Goal: Task Accomplishment & Management: Use online tool/utility

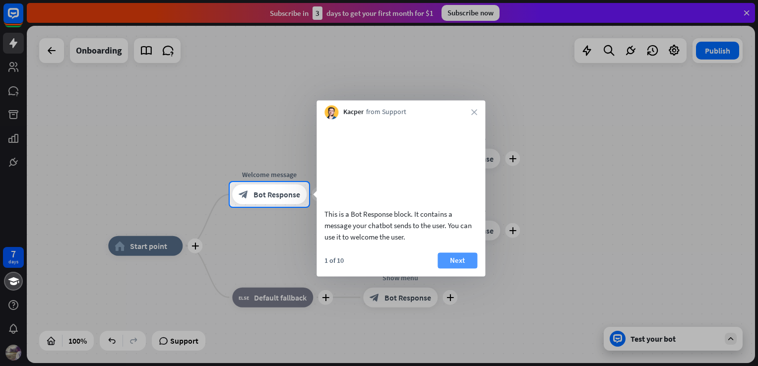
click at [453, 268] on button "Next" at bounding box center [458, 261] width 40 height 16
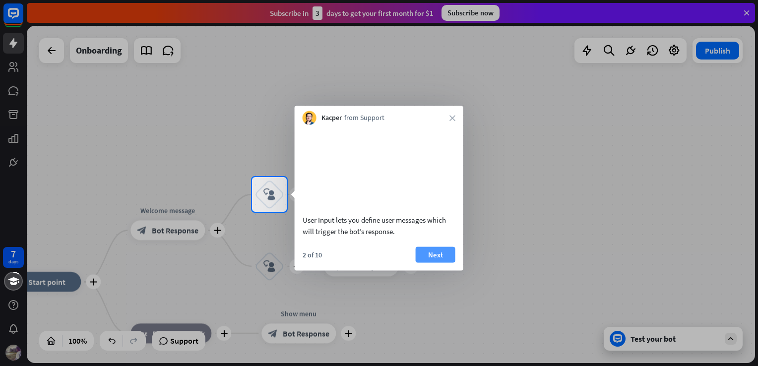
click at [434, 261] on button "Next" at bounding box center [436, 255] width 40 height 16
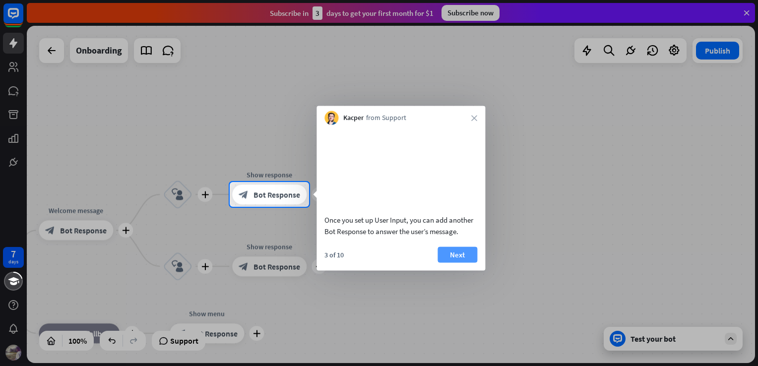
click at [453, 262] on button "Next" at bounding box center [458, 255] width 40 height 16
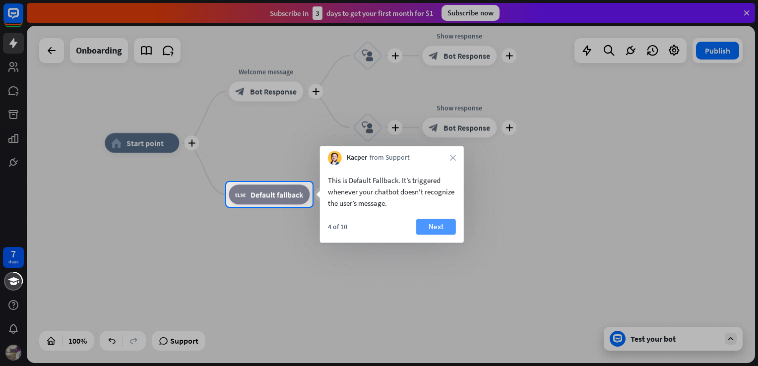
click at [443, 224] on button "Next" at bounding box center [436, 227] width 40 height 16
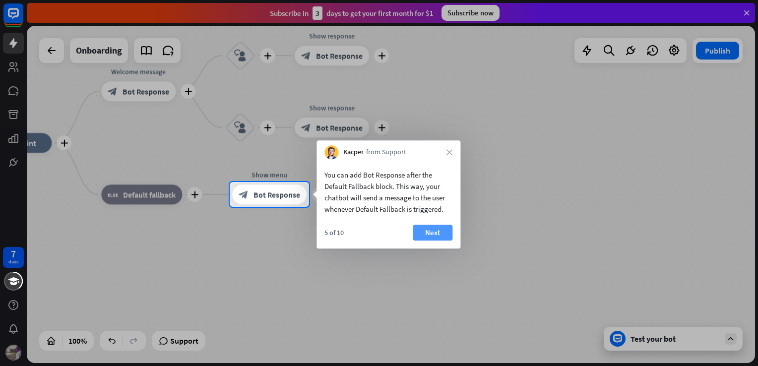
click at [445, 229] on button "Next" at bounding box center [433, 233] width 40 height 16
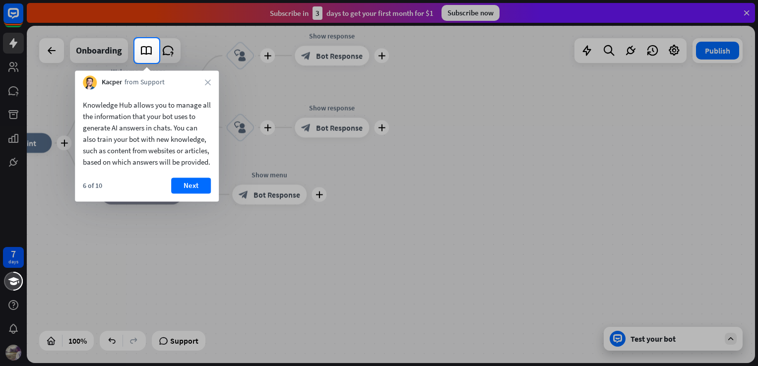
click at [209, 86] on div "Kacper from Support close" at bounding box center [147, 79] width 144 height 19
click at [208, 80] on icon "close" at bounding box center [208, 82] width 6 height 6
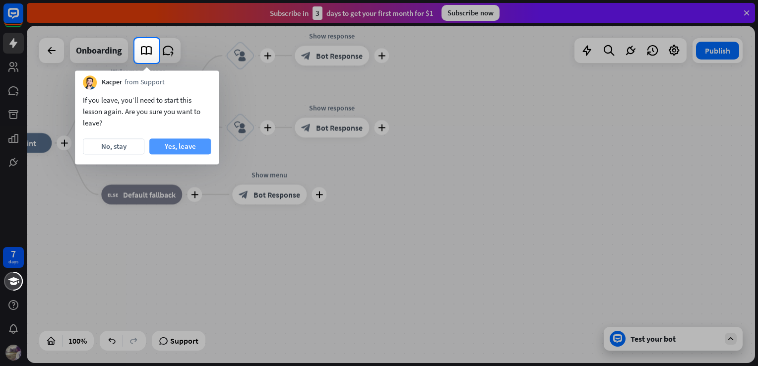
click at [169, 140] on button "Yes, leave" at bounding box center [180, 146] width 62 height 16
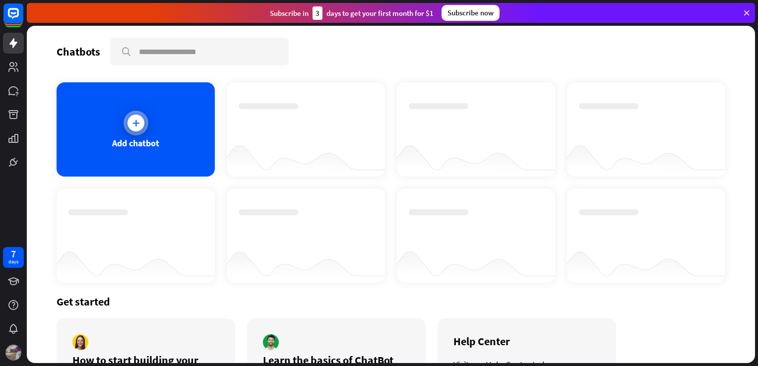
click at [175, 114] on div "Add chatbot" at bounding box center [136, 129] width 158 height 94
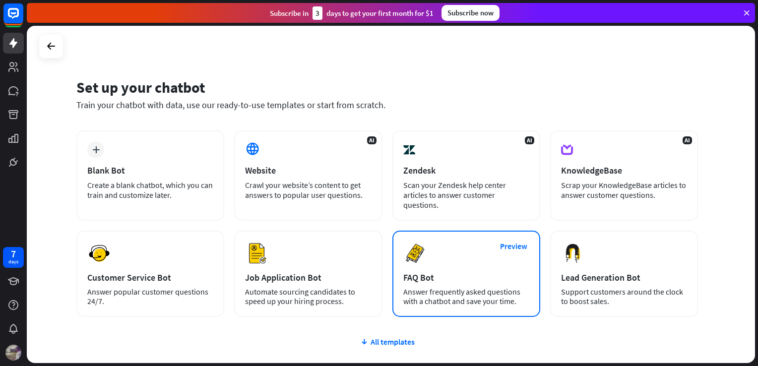
click at [421, 258] on img at bounding box center [415, 254] width 24 height 24
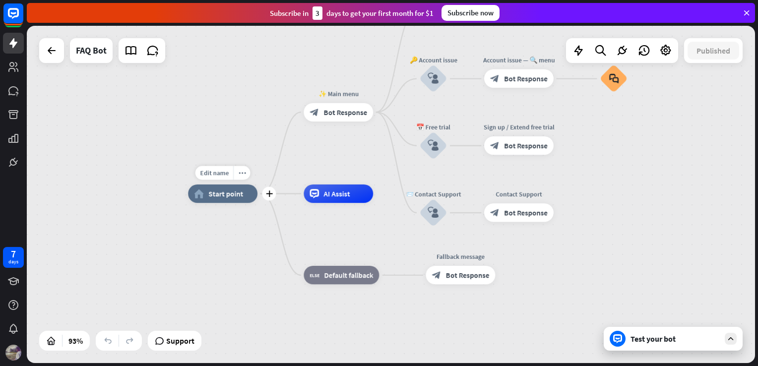
click at [233, 195] on span "Start point" at bounding box center [225, 193] width 35 height 9
click at [341, 116] on span "Bot Response" at bounding box center [345, 112] width 44 height 9
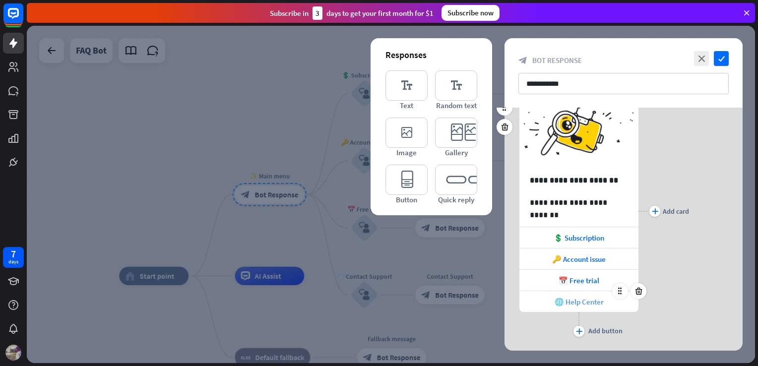
scroll to position [43, 0]
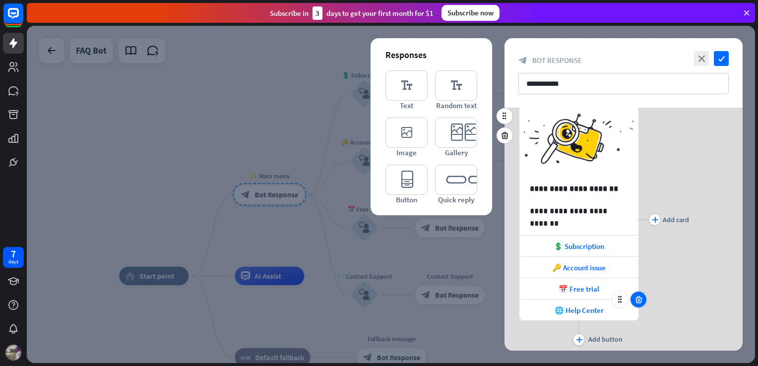
click at [639, 297] on icon at bounding box center [638, 299] width 9 height 9
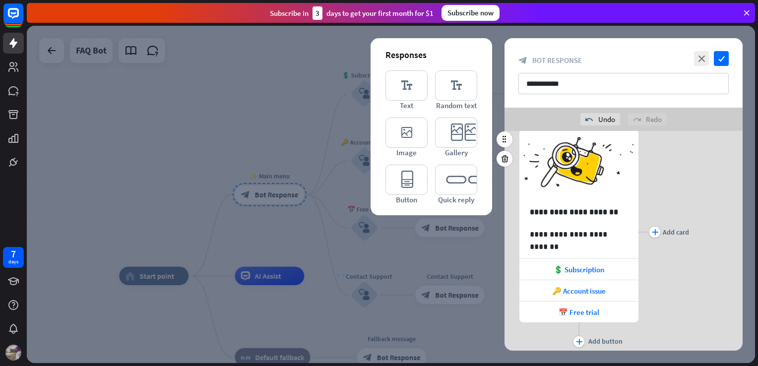
click at [668, 280] on div "plus Add card" at bounding box center [664, 232] width 51 height 235
click at [507, 156] on icon at bounding box center [504, 158] width 9 height 9
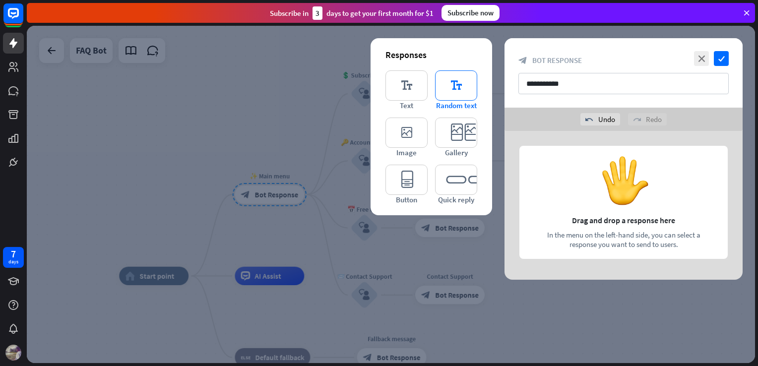
click at [464, 82] on icon "editor_text" at bounding box center [456, 85] width 42 height 30
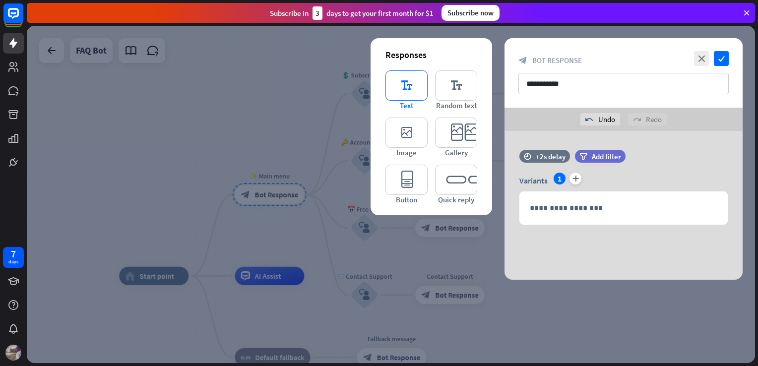
click at [422, 96] on icon "editor_text" at bounding box center [406, 85] width 42 height 30
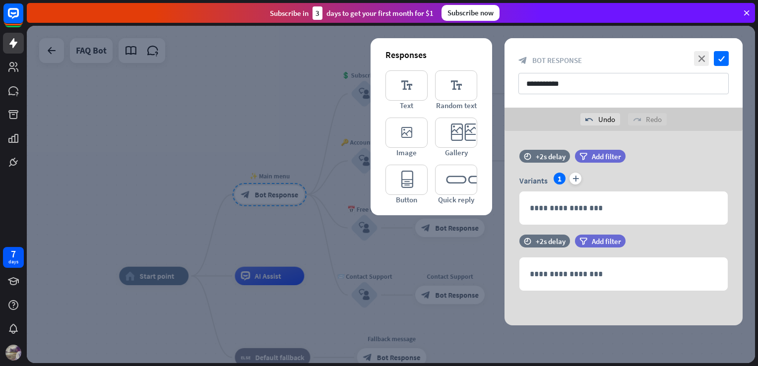
click at [710, 62] on div "close check" at bounding box center [710, 58] width 37 height 15
click at [708, 62] on icon "close" at bounding box center [701, 58] width 15 height 15
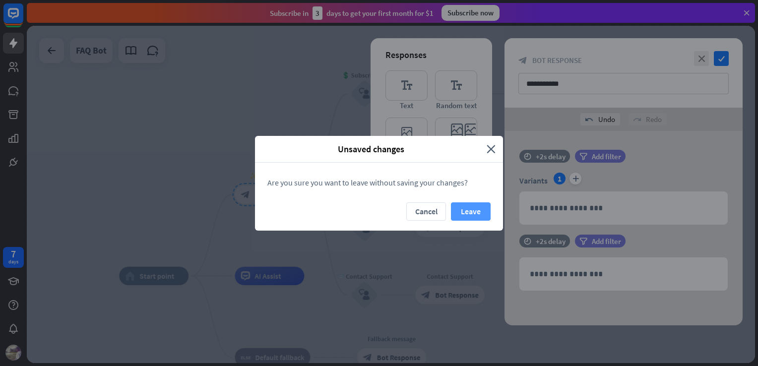
click at [488, 209] on button "Leave" at bounding box center [471, 211] width 40 height 18
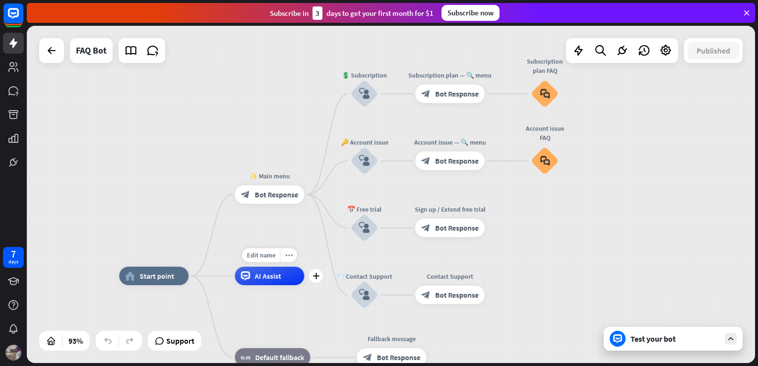
click at [281, 281] on div "AI Assist" at bounding box center [269, 276] width 69 height 18
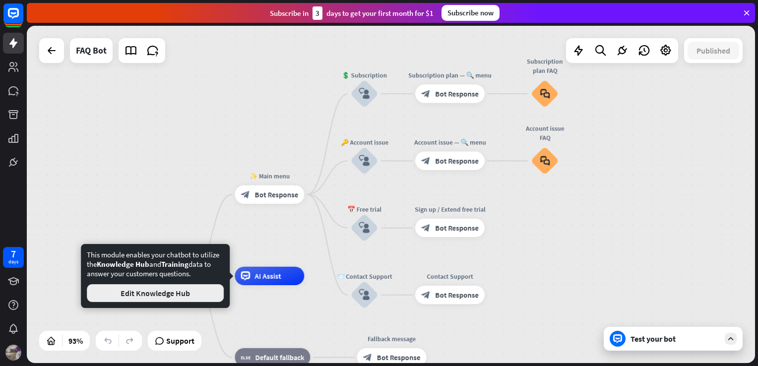
click at [186, 294] on button "Edit Knowledge Hub" at bounding box center [155, 293] width 137 height 18
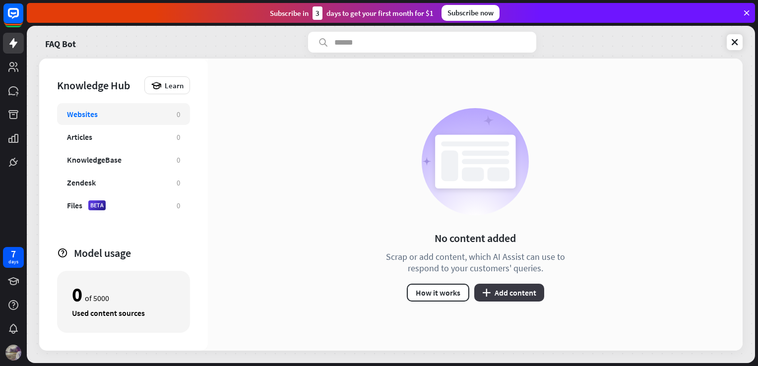
click at [528, 287] on button "plus Add content" at bounding box center [509, 293] width 70 height 18
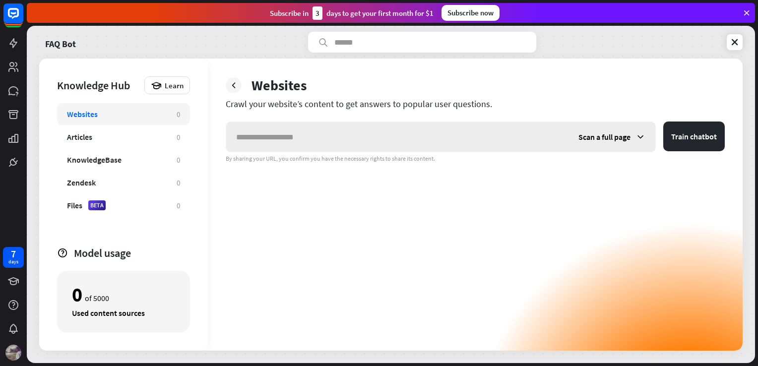
click at [367, 141] on input "text" at bounding box center [397, 137] width 342 height 30
click at [633, 138] on div "Scan a full page" at bounding box center [612, 137] width 87 height 30
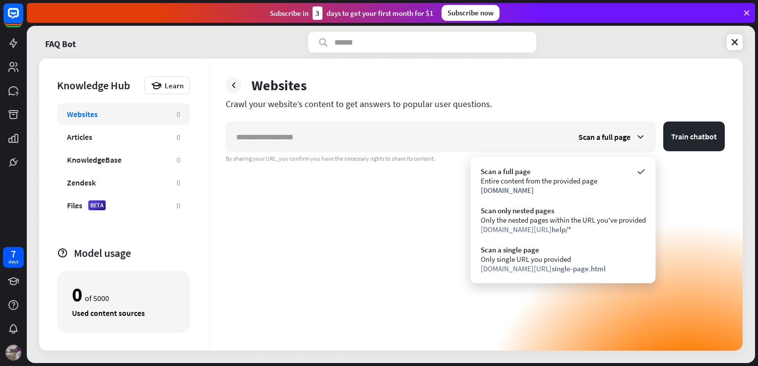
click at [107, 124] on div "Websites 0" at bounding box center [123, 114] width 133 height 22
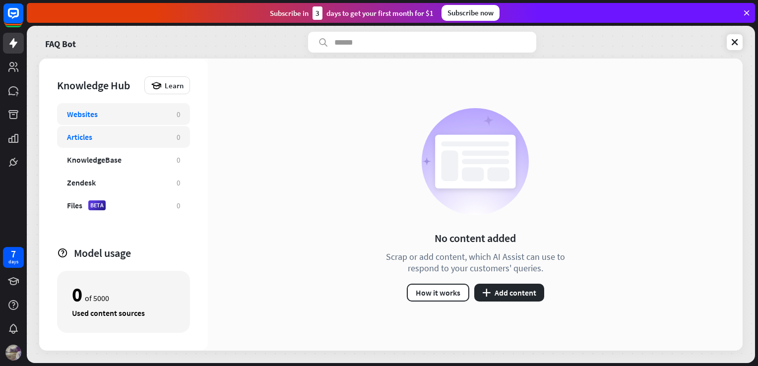
click at [111, 128] on div "Articles 0" at bounding box center [123, 137] width 133 height 22
click at [501, 295] on button "plus Add content" at bounding box center [509, 293] width 70 height 18
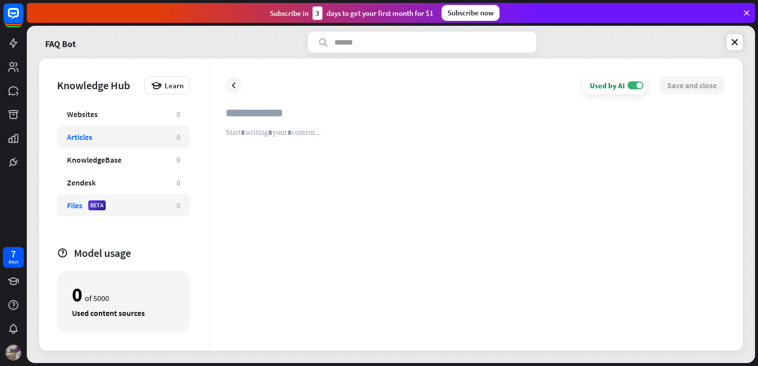
click at [143, 202] on div "Files BETA" at bounding box center [117, 205] width 100 height 10
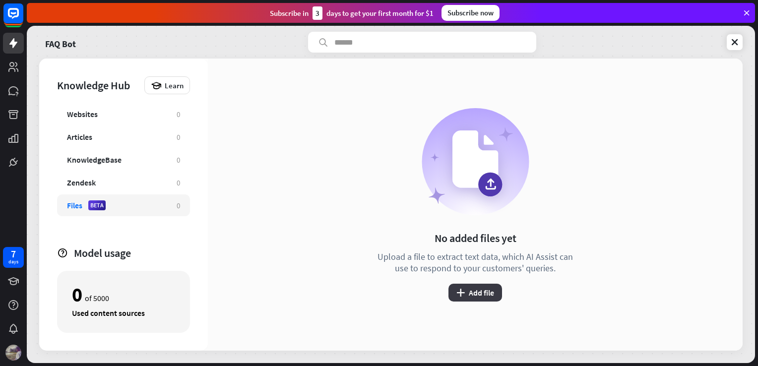
click at [454, 287] on button "plus Add file" at bounding box center [476, 293] width 54 height 18
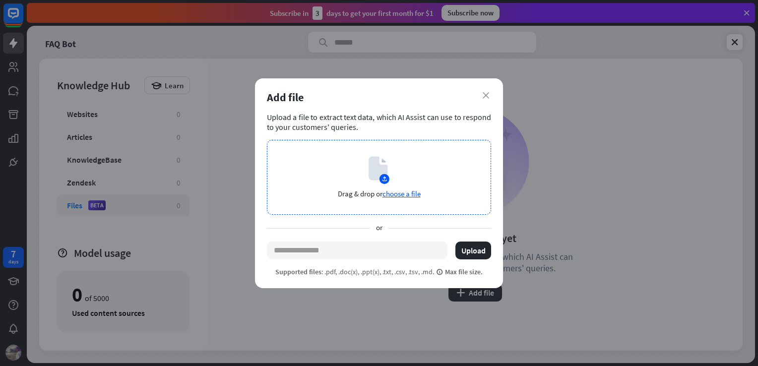
click at [373, 167] on icon at bounding box center [378, 168] width 19 height 24
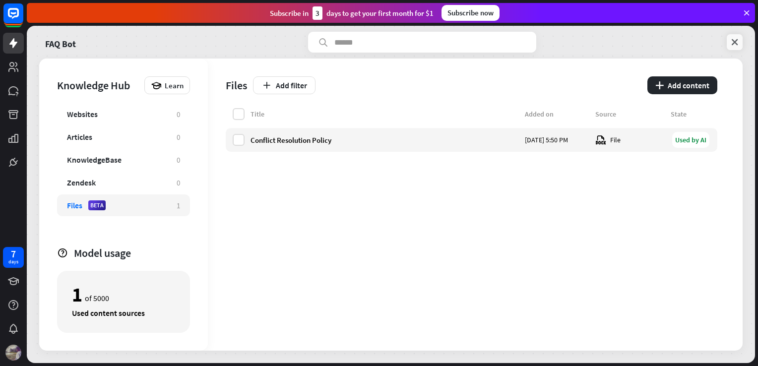
click at [734, 39] on icon at bounding box center [735, 42] width 10 height 10
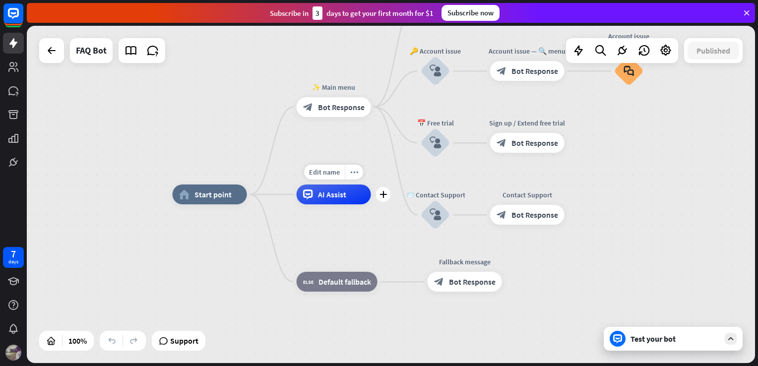
click at [359, 204] on div "Edit name more_horiz plus AI Assist" at bounding box center [334, 195] width 74 height 20
click at [347, 199] on div "AI Assist" at bounding box center [334, 195] width 74 height 20
click at [332, 171] on span "Edit name" at bounding box center [324, 172] width 31 height 9
click at [340, 204] on div "Edit name more_horiz plus AI Assist" at bounding box center [334, 195] width 74 height 20
click at [357, 185] on div "Edit name more_horiz plus AI Assist" at bounding box center [334, 195] width 74 height 20
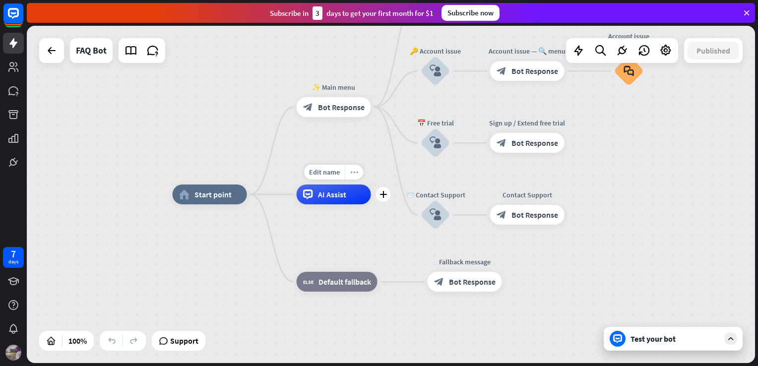
click at [356, 175] on icon "more_horiz" at bounding box center [354, 172] width 8 height 7
click at [373, 186] on div "chat Start testing from here" at bounding box center [405, 185] width 99 height 20
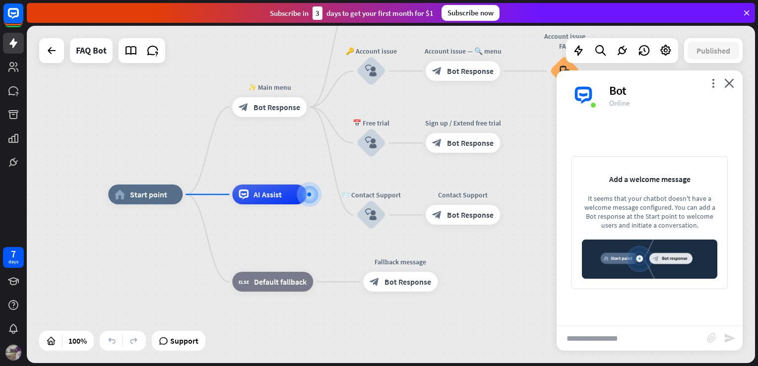
click at [647, 339] on input "text" at bounding box center [632, 338] width 150 height 25
type input "**"
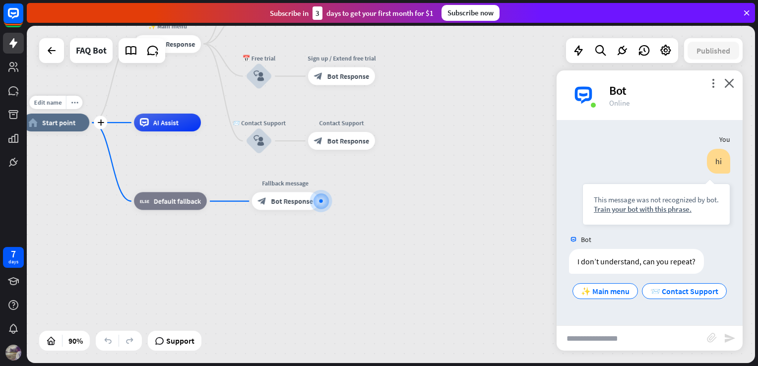
click at [85, 123] on div "home_2 Start point" at bounding box center [55, 123] width 67 height 18
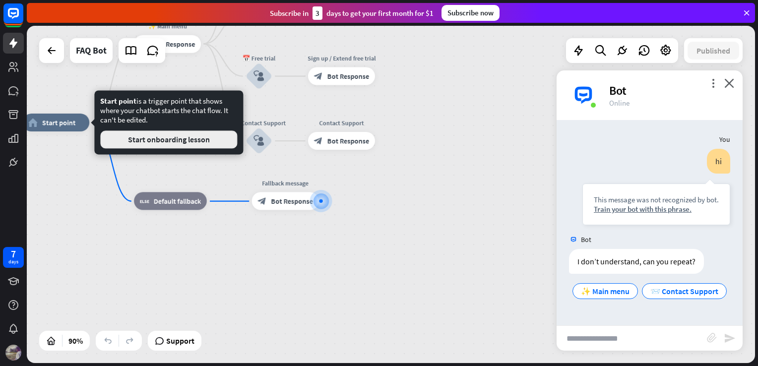
click at [144, 136] on button "Start onboarding lesson" at bounding box center [168, 139] width 137 height 18
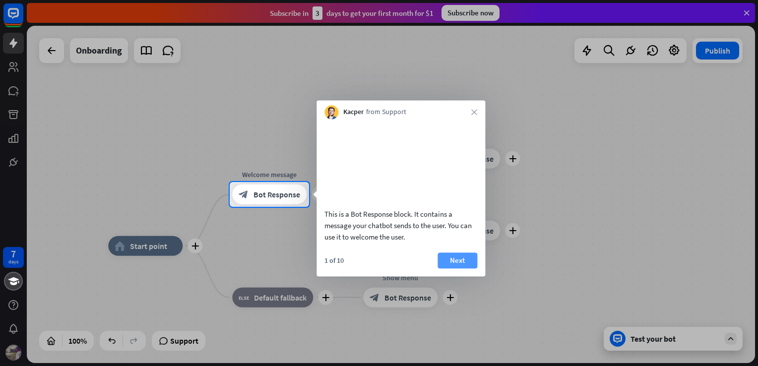
click at [460, 265] on button "Next" at bounding box center [458, 261] width 40 height 16
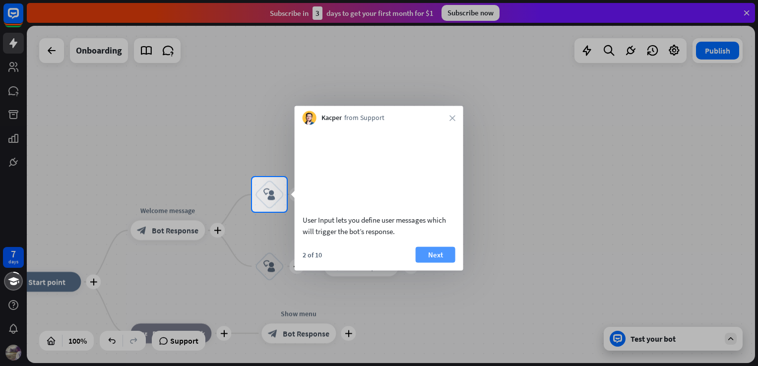
click at [447, 262] on button "Next" at bounding box center [436, 255] width 40 height 16
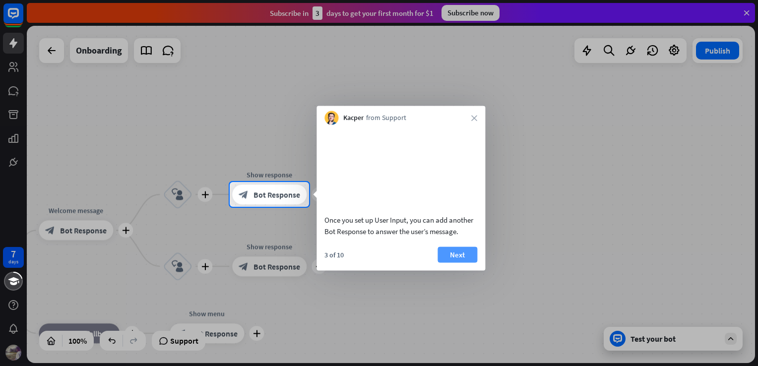
click at [463, 262] on button "Next" at bounding box center [458, 255] width 40 height 16
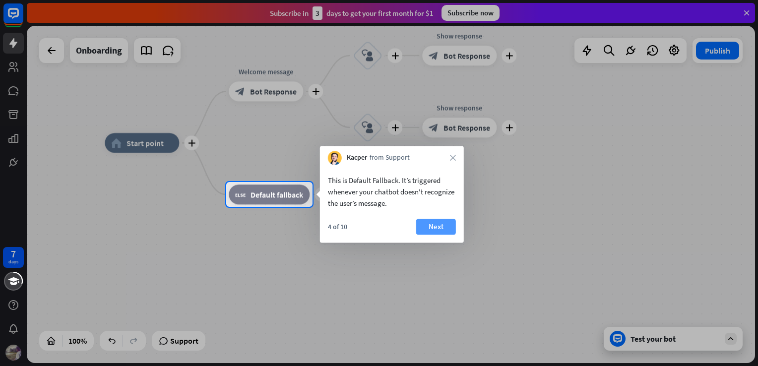
click at [433, 230] on button "Next" at bounding box center [436, 227] width 40 height 16
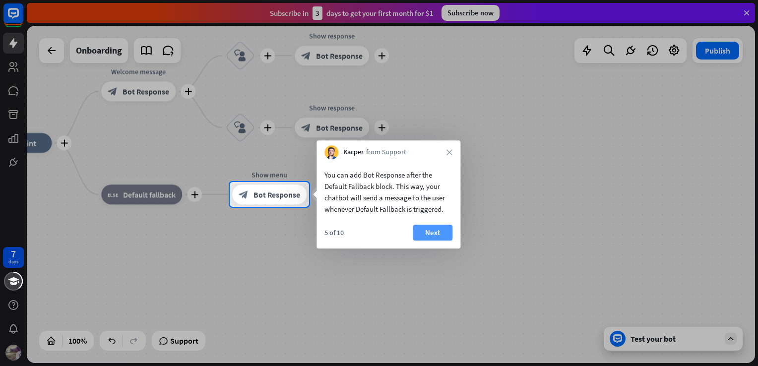
click at [435, 230] on button "Next" at bounding box center [433, 233] width 40 height 16
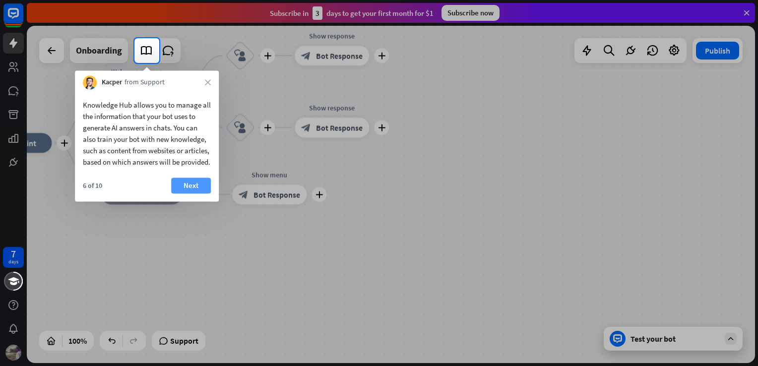
click at [204, 193] on button "Next" at bounding box center [191, 186] width 40 height 16
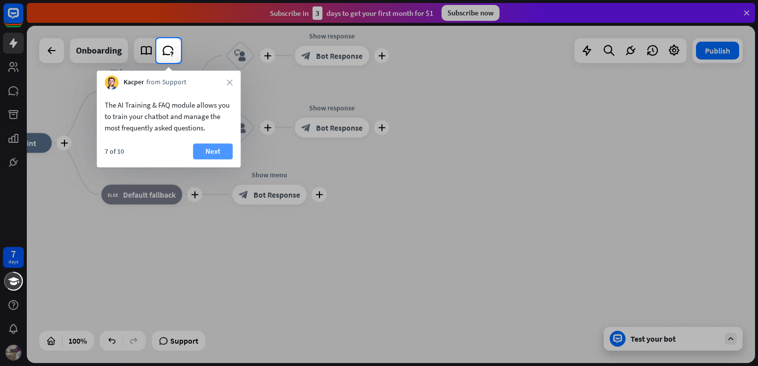
click at [207, 144] on button "Next" at bounding box center [213, 151] width 40 height 16
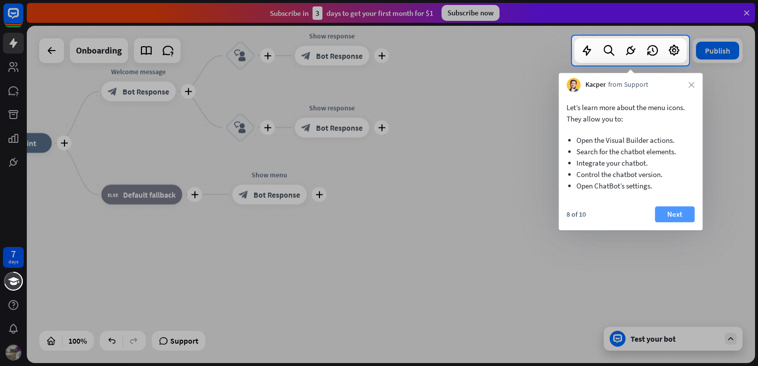
click at [685, 207] on button "Next" at bounding box center [675, 214] width 40 height 16
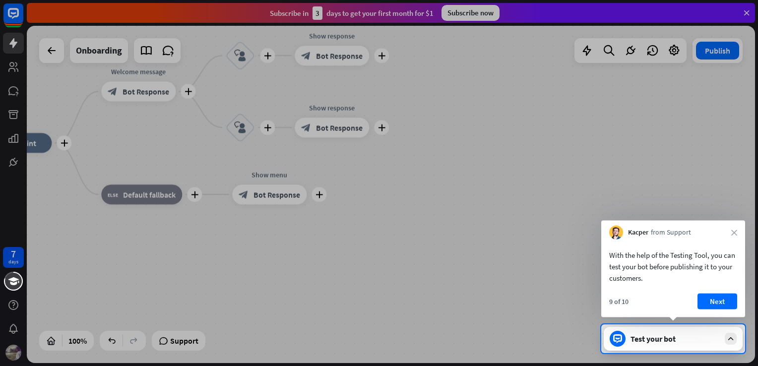
click at [712, 291] on div "With the help of the Testing Tool, you can test your bot before publishing it t…" at bounding box center [673, 279] width 144 height 78
click at [714, 296] on button "Next" at bounding box center [718, 302] width 40 height 16
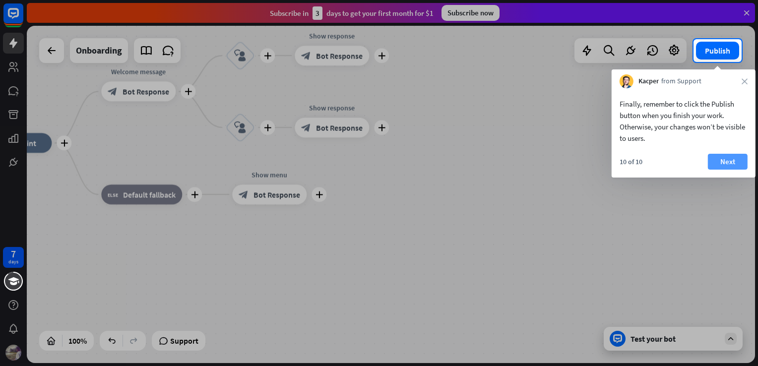
click at [731, 160] on button "Next" at bounding box center [728, 162] width 40 height 16
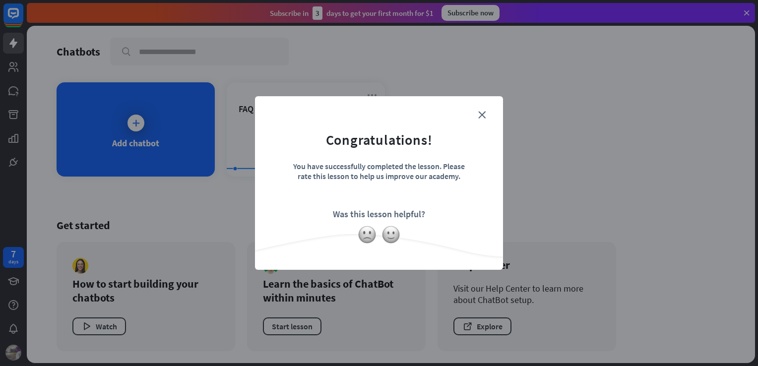
click at [488, 114] on form "Congratulations! You have successfully completed the lesson. Please rate this l…" at bounding box center [378, 168] width 223 height 119
click at [484, 108] on div "close Congratulations! You have successfully completed the lesson. Please rate …" at bounding box center [379, 183] width 248 height 174
click at [476, 114] on form "Congratulations! You have successfully completed the lesson. Please rate this l…" at bounding box center [378, 168] width 223 height 119
click at [481, 117] on icon "close" at bounding box center [481, 114] width 7 height 7
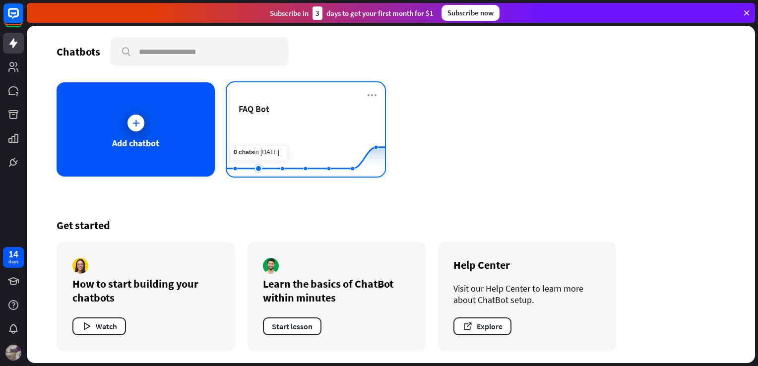
click at [251, 126] on rect at bounding box center [306, 152] width 158 height 62
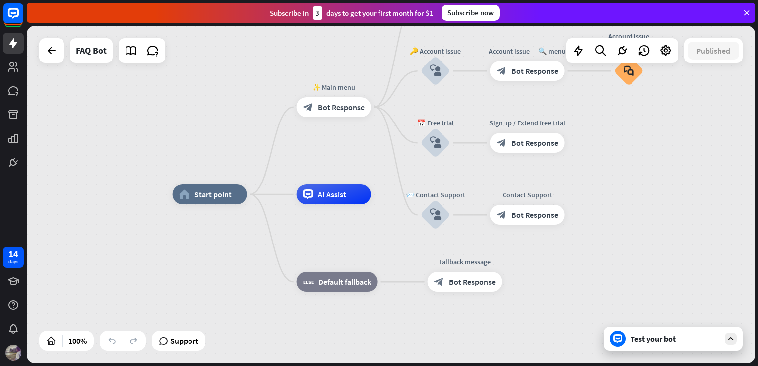
click at [690, 338] on div "Test your bot" at bounding box center [675, 339] width 89 height 10
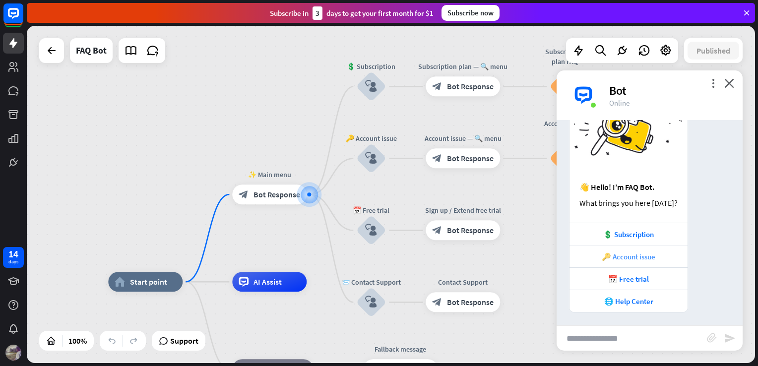
scroll to position [59, 0]
click at [620, 331] on input "text" at bounding box center [632, 338] width 150 height 25
type input "**"
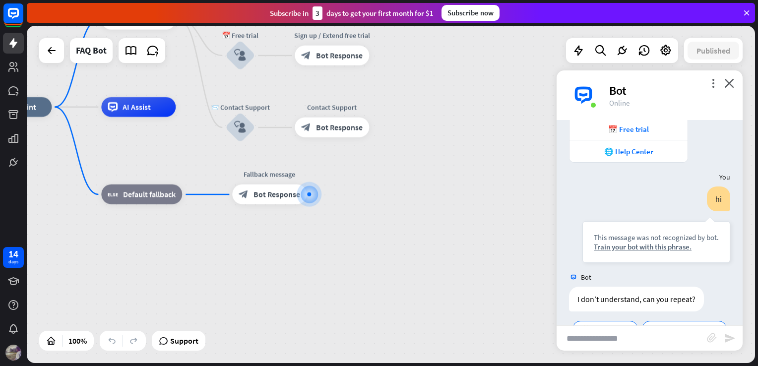
scroll to position [254, 0]
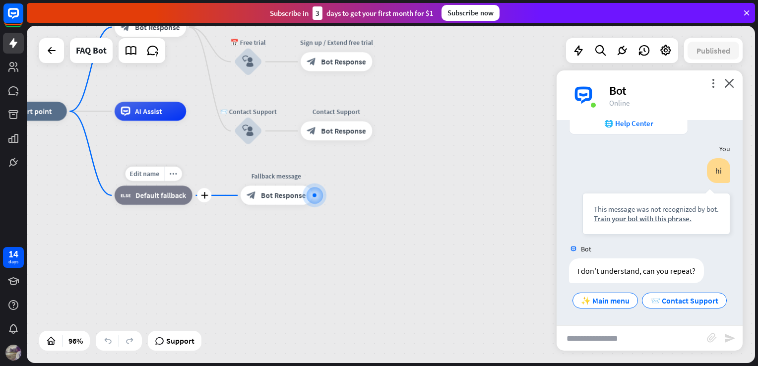
click at [175, 197] on span "Default fallback" at bounding box center [160, 195] width 51 height 9
click at [144, 245] on div "home_2 Start point ✨ Main menu block_bot_response Bot Response 💲 Subscription b…" at bounding box center [345, 273] width 701 height 324
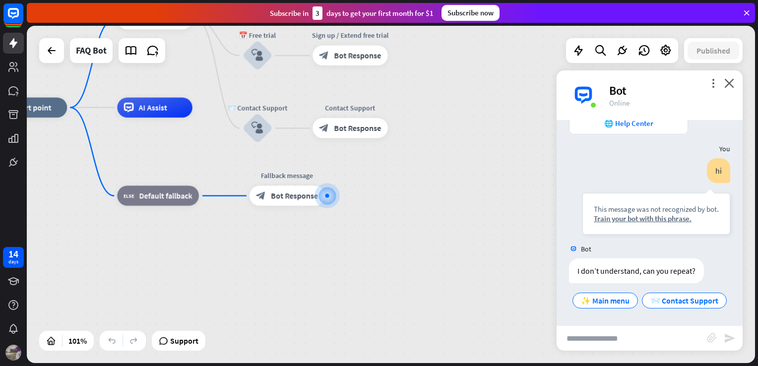
click at [729, 77] on div "more_vert close Bot Online" at bounding box center [650, 95] width 186 height 50
click at [733, 82] on icon "close" at bounding box center [729, 82] width 10 height 9
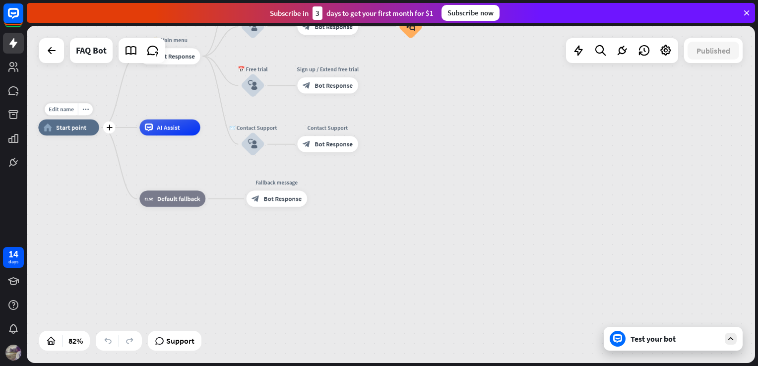
click at [77, 126] on span "Start point" at bounding box center [71, 128] width 30 height 8
click at [85, 166] on div "home_2 Start point ✨ Main menu block_bot_response Bot Response 💲 Subscription b…" at bounding box center [335, 265] width 594 height 275
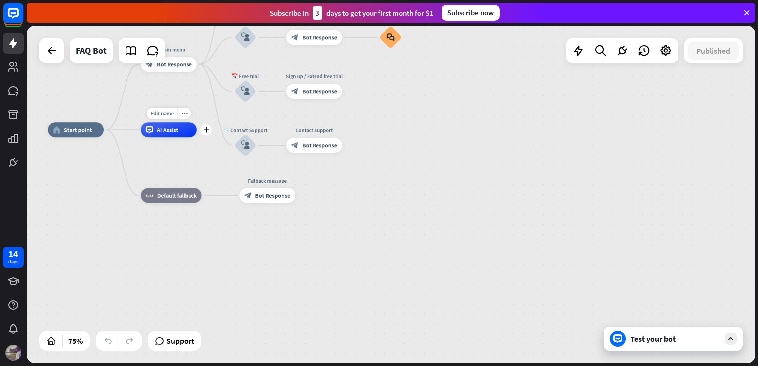
click at [181, 127] on div "AI Assist" at bounding box center [169, 130] width 56 height 15
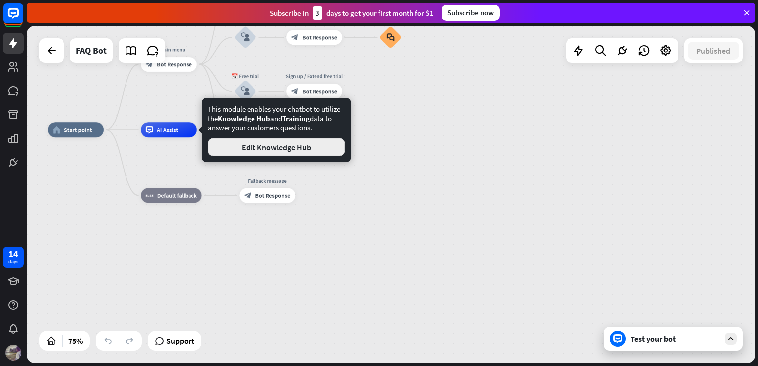
click at [304, 145] on button "Edit Knowledge Hub" at bounding box center [276, 147] width 137 height 18
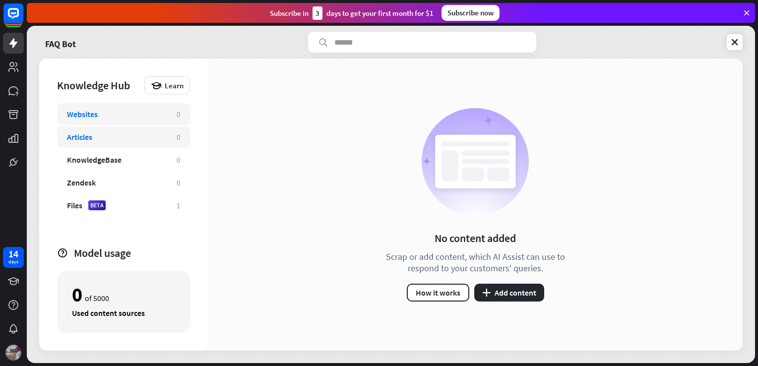
click at [105, 142] on div "Articles 0" at bounding box center [123, 137] width 133 height 22
click at [123, 162] on div "KnowledgeBase" at bounding box center [117, 160] width 100 height 10
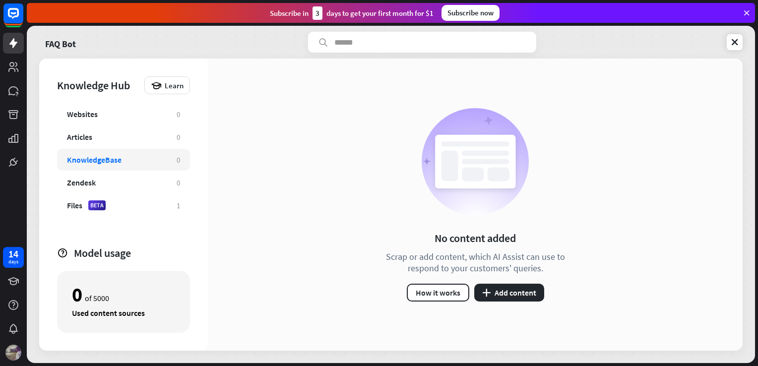
click at [123, 162] on div "KnowledgeBase" at bounding box center [117, 160] width 100 height 10
click at [119, 145] on div "Articles 0" at bounding box center [123, 137] width 133 height 22
click at [146, 152] on div "KnowledgeBase 0" at bounding box center [123, 160] width 133 height 22
click at [138, 135] on div "Articles" at bounding box center [117, 137] width 100 height 10
click at [144, 153] on div "KnowledgeBase 0" at bounding box center [123, 160] width 133 height 22
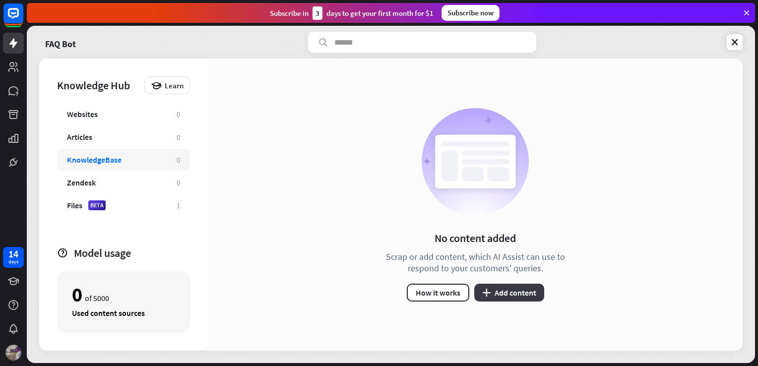
click at [499, 289] on button "plus Add content" at bounding box center [509, 293] width 70 height 18
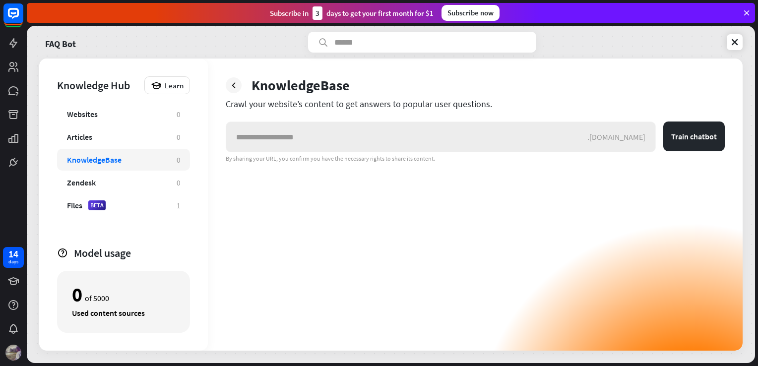
click at [407, 139] on input "text" at bounding box center [406, 137] width 361 height 30
click at [159, 130] on div "Articles 0" at bounding box center [123, 137] width 133 height 22
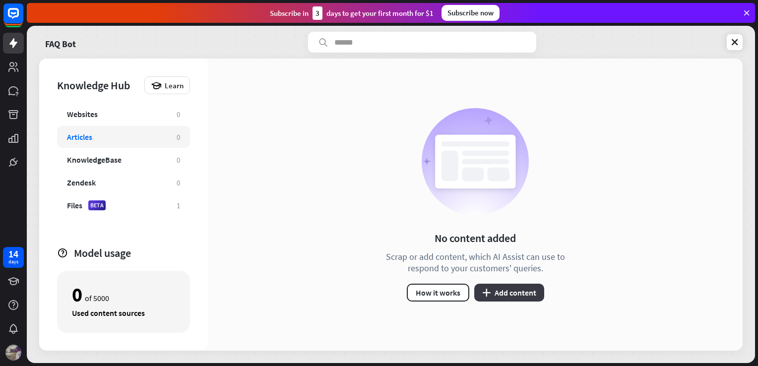
click at [498, 285] on button "plus Add content" at bounding box center [509, 293] width 70 height 18
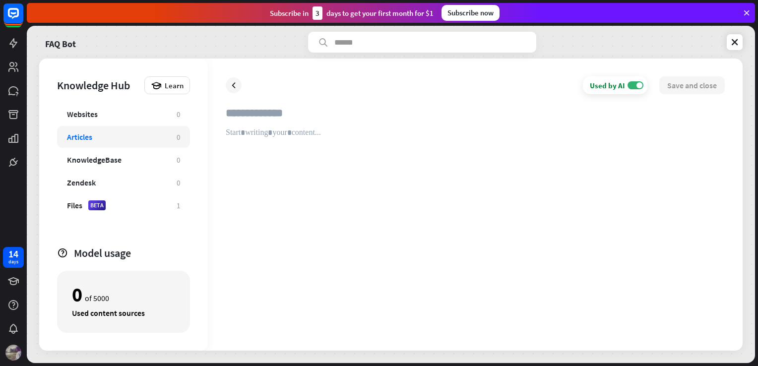
click at [267, 115] on input "text" at bounding box center [475, 117] width 499 height 22
type input "*"
paste input "**********"
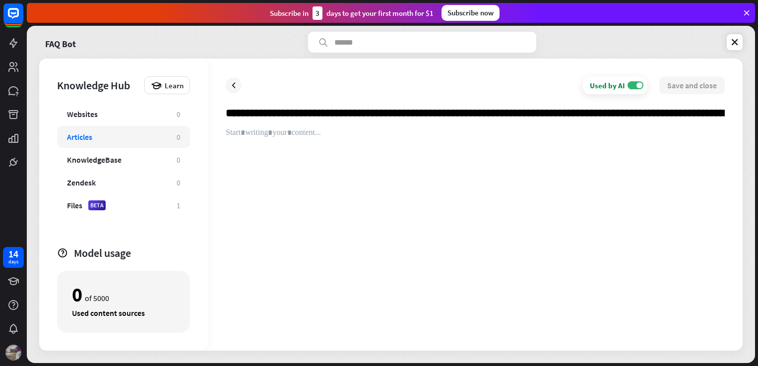
scroll to position [0, 17176]
type input "**********"
click at [391, 132] on div at bounding box center [475, 230] width 499 height 205
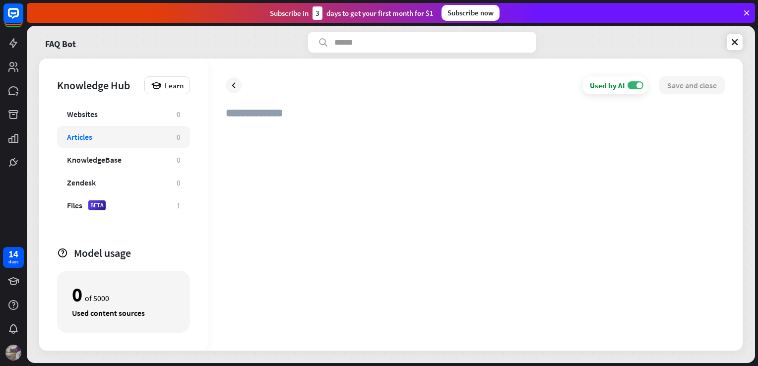
click at [366, 139] on div at bounding box center [475, 230] width 499 height 205
paste div
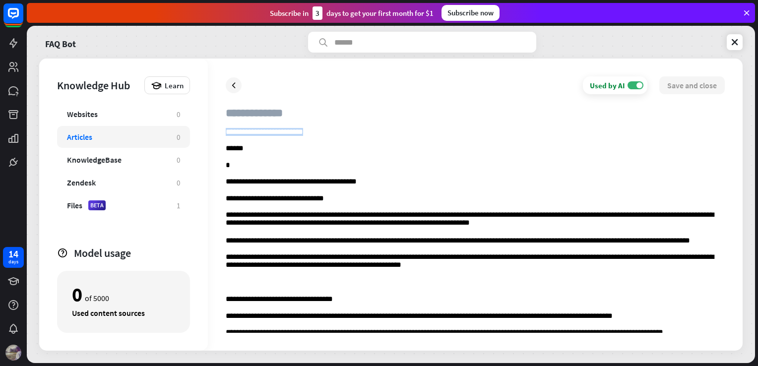
drag, startPoint x: 307, startPoint y: 132, endPoint x: 225, endPoint y: 131, distance: 81.4
click at [226, 131] on p "**********" at bounding box center [475, 132] width 499 height 9
copy p "**********"
click at [244, 116] on input "text" at bounding box center [475, 117] width 499 height 22
paste input "**********"
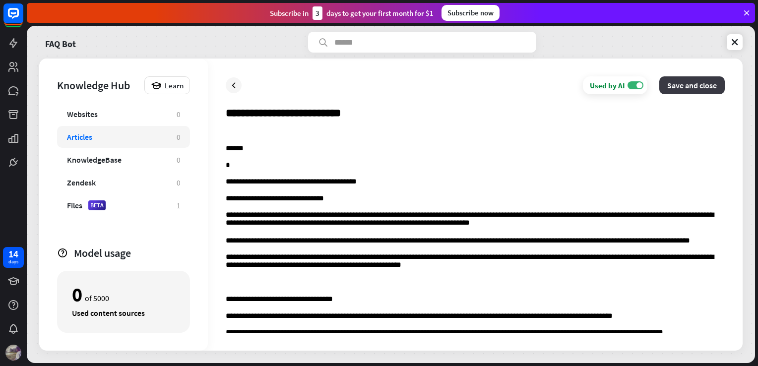
type input "**********"
click at [691, 89] on button "Save and close" at bounding box center [691, 85] width 65 height 18
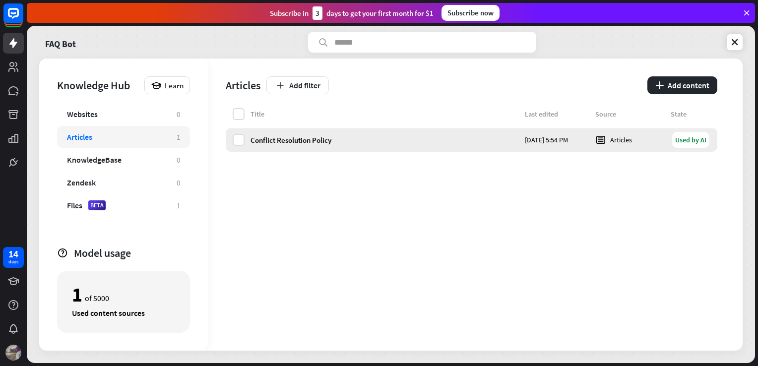
click at [676, 142] on div "Used by AI" at bounding box center [690, 140] width 37 height 16
click at [242, 142] on label at bounding box center [239, 140] width 12 height 12
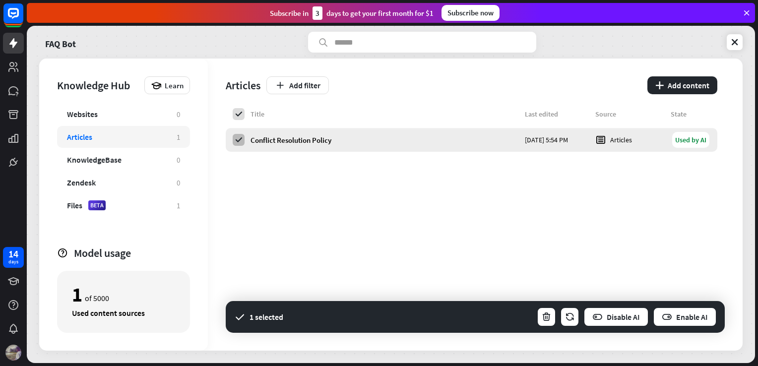
click at [242, 142] on icon at bounding box center [238, 139] width 9 height 9
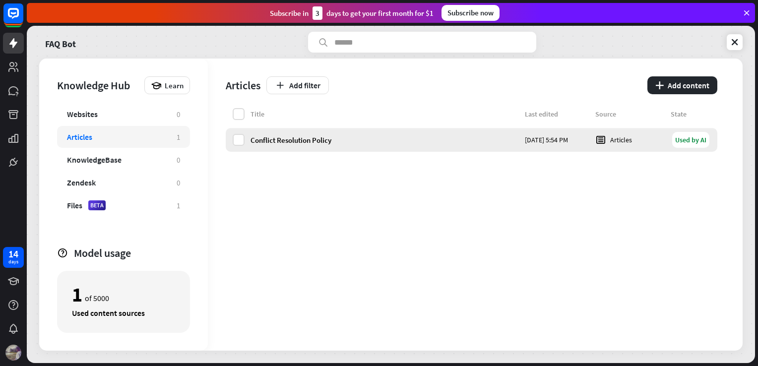
click at [629, 136] on div "Articles" at bounding box center [629, 139] width 69 height 11
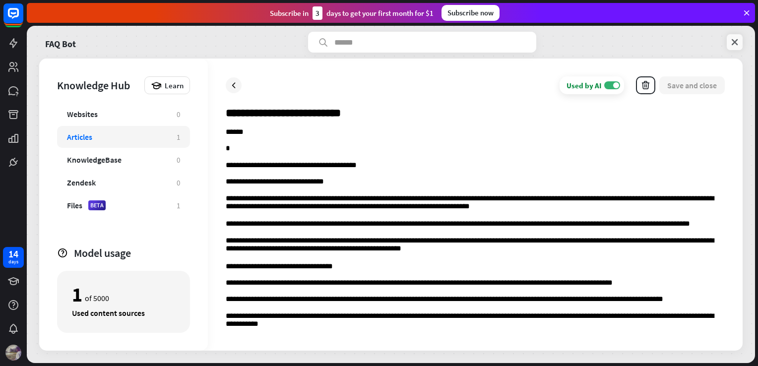
click at [733, 37] on icon at bounding box center [735, 42] width 10 height 10
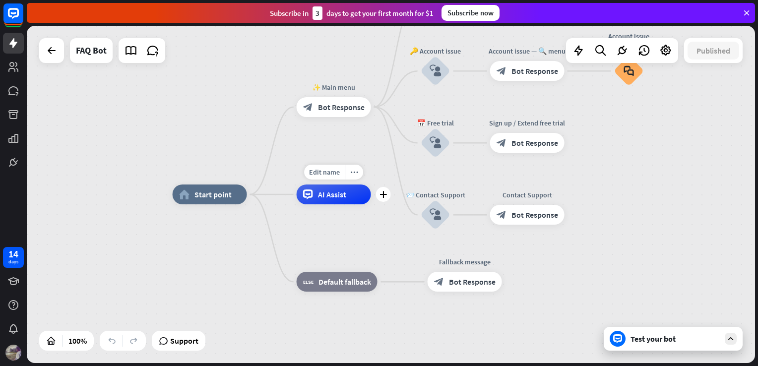
click at [349, 192] on div "AI Assist" at bounding box center [334, 195] width 74 height 20
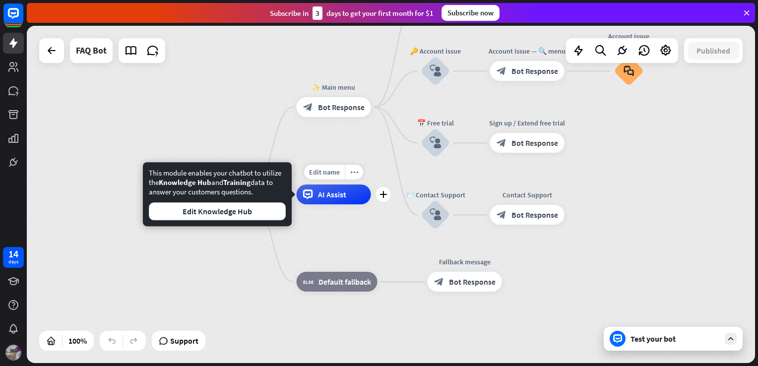
click at [349, 192] on div "AI Assist" at bounding box center [334, 195] width 74 height 20
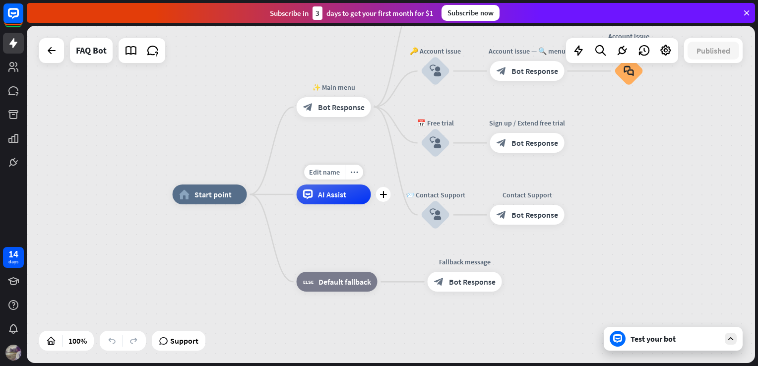
click at [349, 192] on div "AI Assist" at bounding box center [334, 195] width 74 height 20
click at [371, 204] on div "Edit name more_horiz plus AI Assist" at bounding box center [334, 195] width 74 height 20
click at [383, 199] on div "plus" at bounding box center [383, 194] width 15 height 15
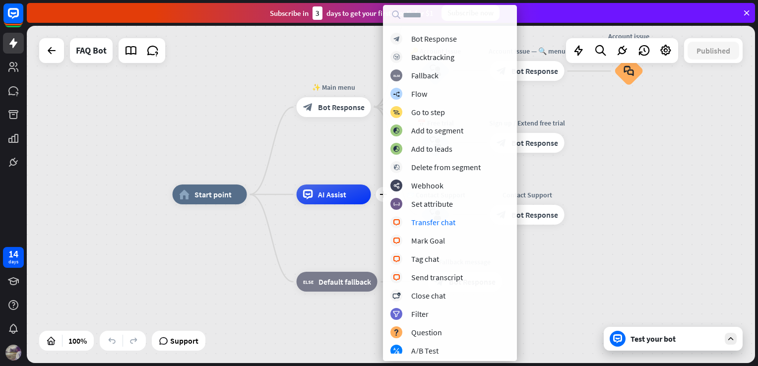
click at [338, 230] on div "home_2 Start point ✨ Main menu block_bot_response Bot Response 💲 Subscription b…" at bounding box center [537, 362] width 728 height 337
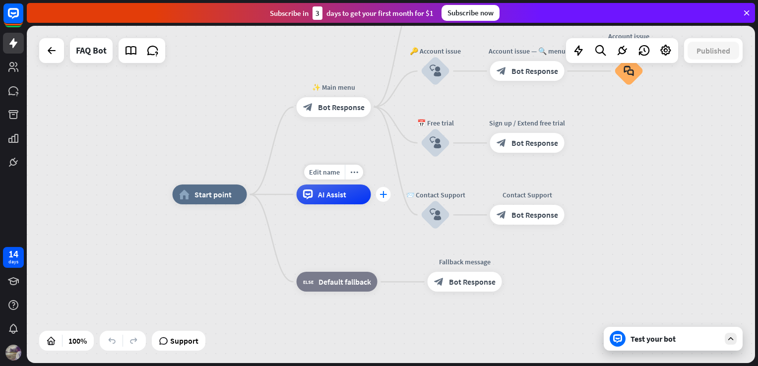
click at [383, 201] on div "plus" at bounding box center [383, 194] width 15 height 15
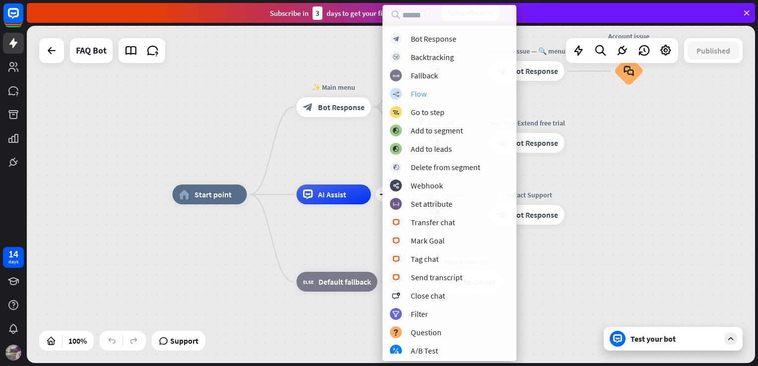
click at [420, 92] on div "Flow" at bounding box center [419, 94] width 16 height 10
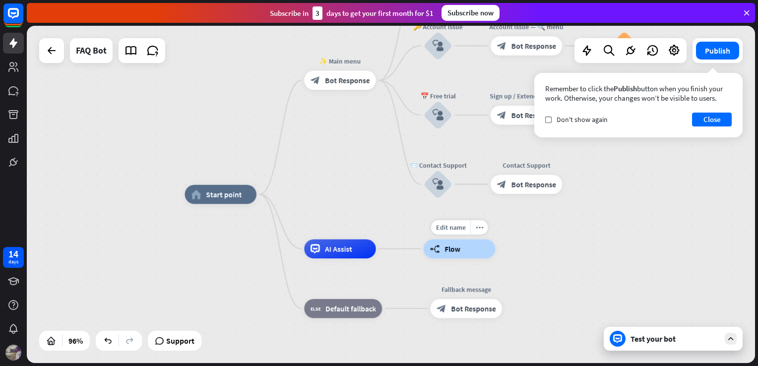
click at [486, 252] on div "builder_tree Flow" at bounding box center [459, 248] width 71 height 19
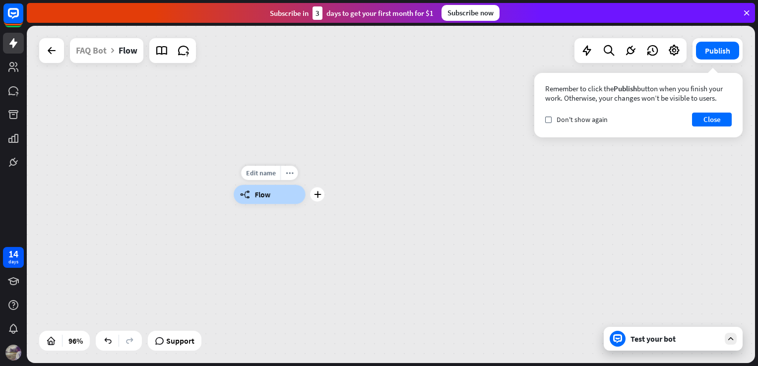
click at [283, 204] on div "Edit name more_horiz plus builder_tree Flow" at bounding box center [269, 194] width 71 height 19
click at [57, 51] on icon at bounding box center [52, 51] width 12 height 12
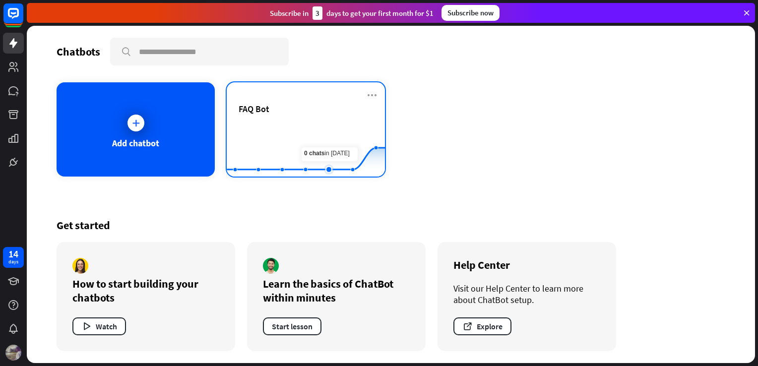
click at [325, 157] on rect at bounding box center [306, 152] width 158 height 62
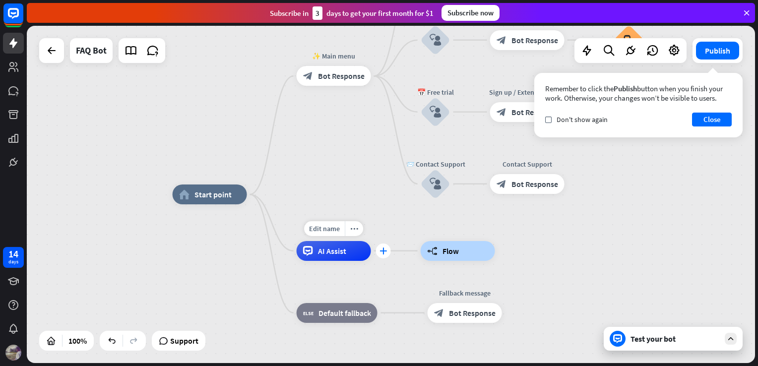
click at [386, 248] on icon "plus" at bounding box center [383, 251] width 7 height 7
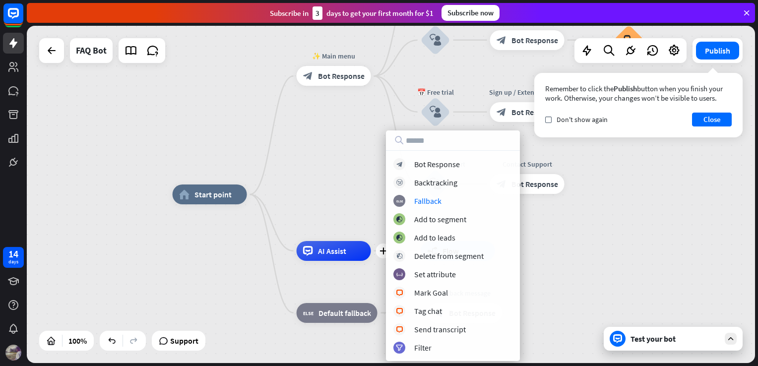
click at [608, 241] on div "home_2 Start point ✨ Main menu block_bot_response Bot Response 💲 Subscription b…" at bounding box center [537, 362] width 728 height 337
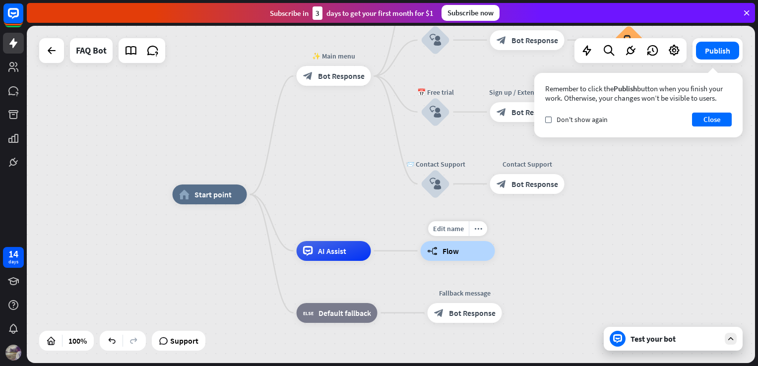
drag, startPoint x: 385, startPoint y: 251, endPoint x: 430, endPoint y: 255, distance: 45.8
click at [468, 249] on div "builder_tree Flow" at bounding box center [458, 251] width 74 height 20
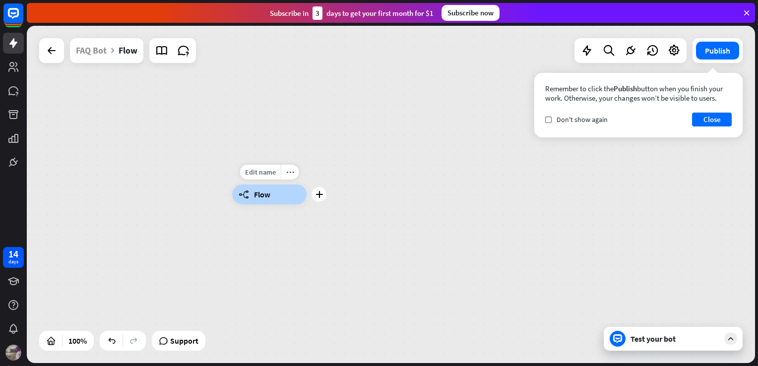
click at [300, 199] on div "builder_tree Flow" at bounding box center [269, 195] width 74 height 20
click at [287, 193] on div "builder_tree Flow" at bounding box center [269, 195] width 74 height 20
click at [307, 193] on div "builder_tree Flow" at bounding box center [269, 195] width 74 height 20
click at [280, 193] on div "builder_tree Flow" at bounding box center [269, 195] width 74 height 20
click at [60, 50] on div at bounding box center [52, 51] width 20 height 20
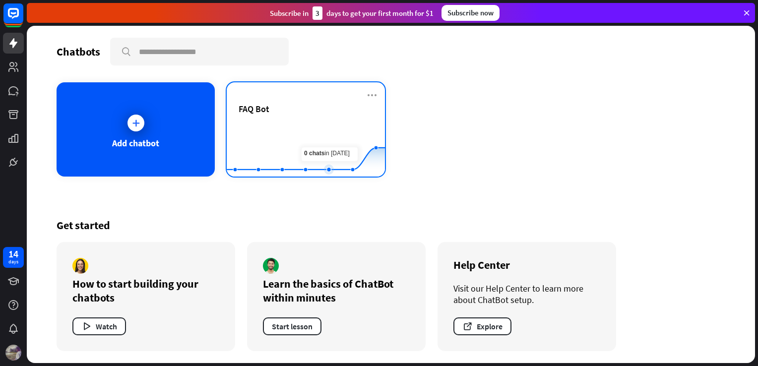
click at [321, 149] on rect at bounding box center [306, 152] width 158 height 62
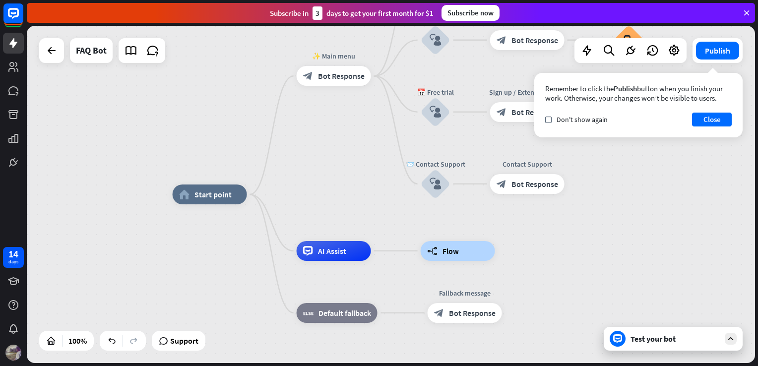
click at [673, 339] on div "Test your bot" at bounding box center [675, 339] width 89 height 10
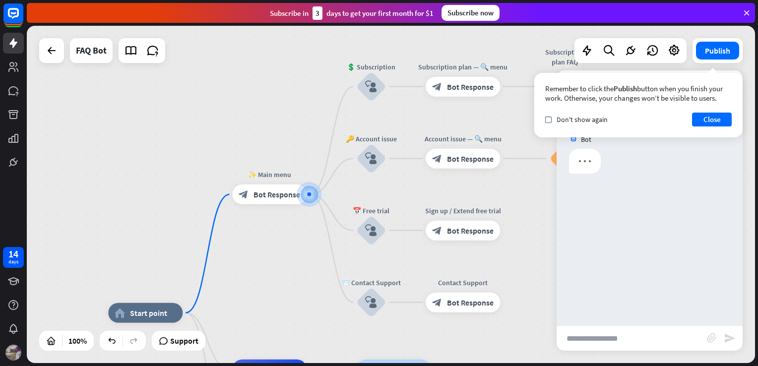
click at [603, 338] on input "text" at bounding box center [632, 338] width 150 height 25
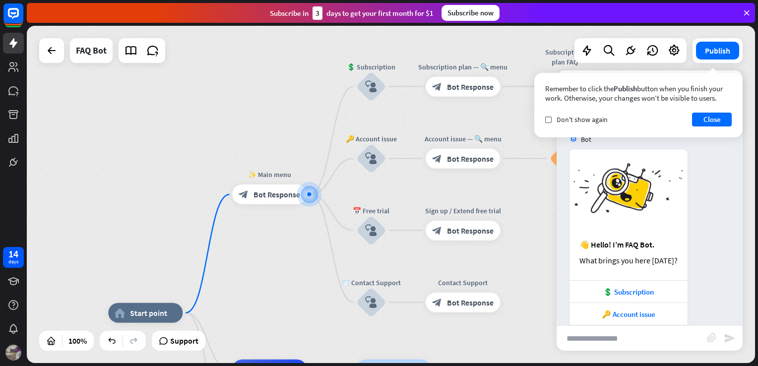
scroll to position [59, 0]
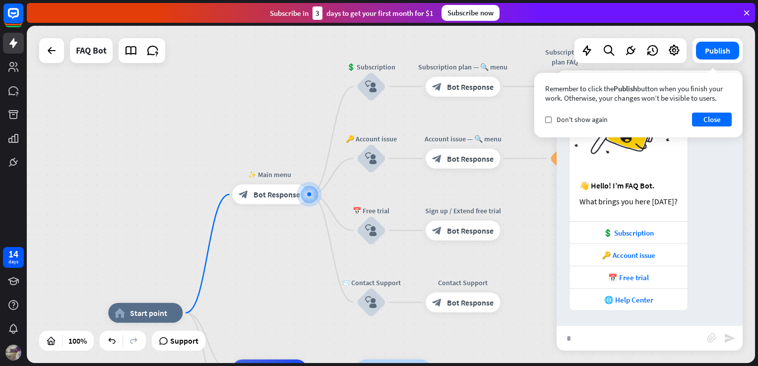
type input "**"
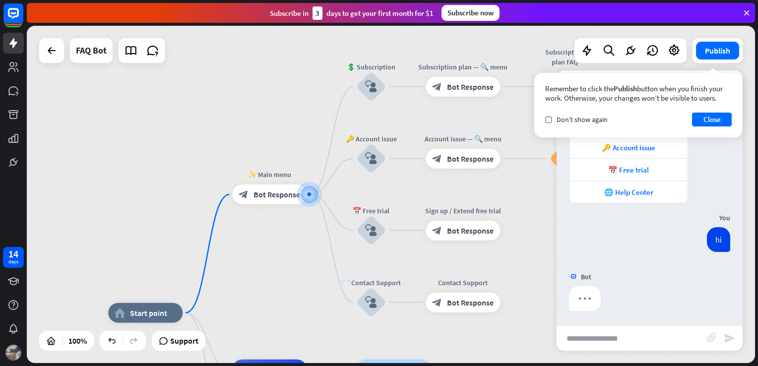
scroll to position [167, 0]
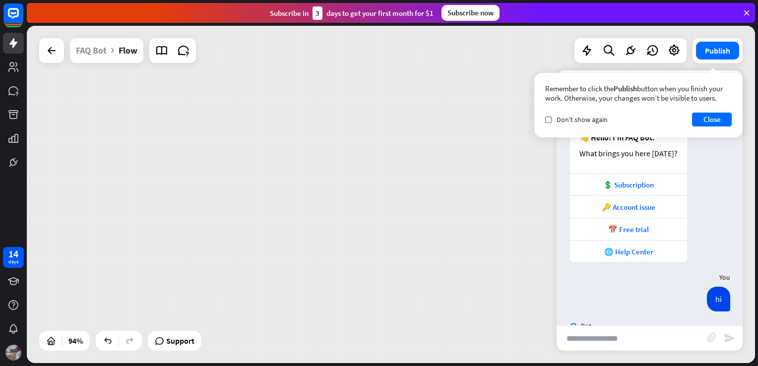
scroll to position [156, 0]
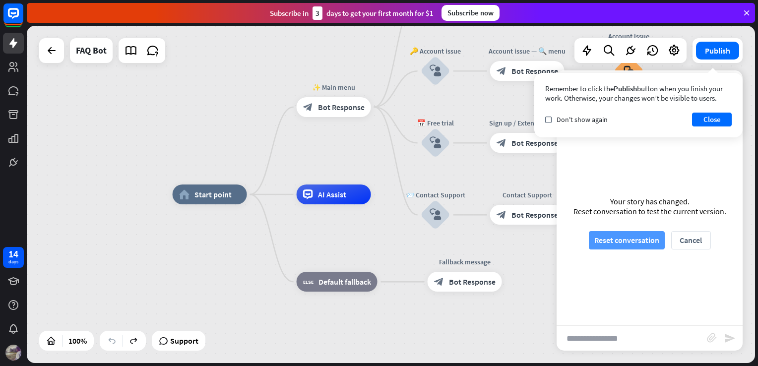
click at [640, 240] on button "Reset conversation" at bounding box center [627, 240] width 76 height 18
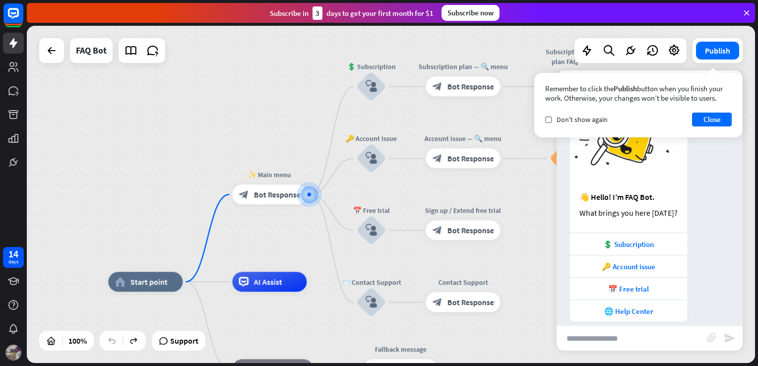
scroll to position [59, 0]
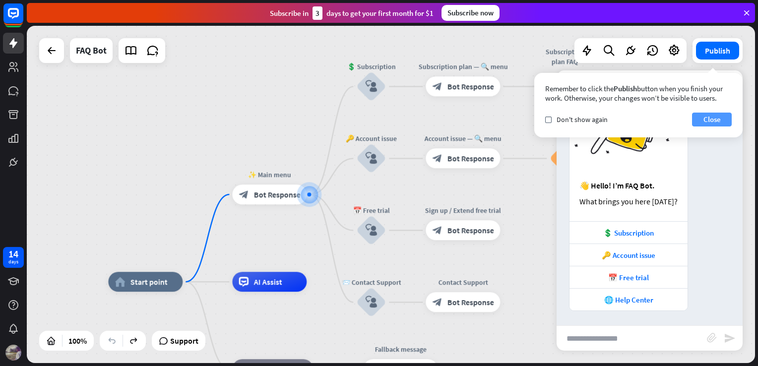
click at [723, 122] on button "Close" at bounding box center [712, 120] width 40 height 14
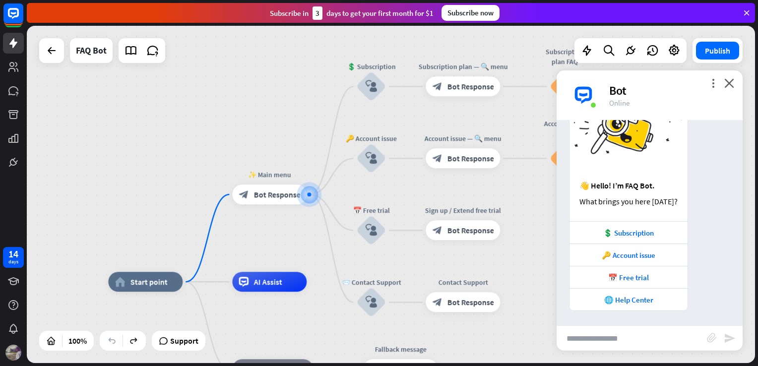
click at [593, 334] on input "text" at bounding box center [632, 338] width 150 height 25
type input "**"
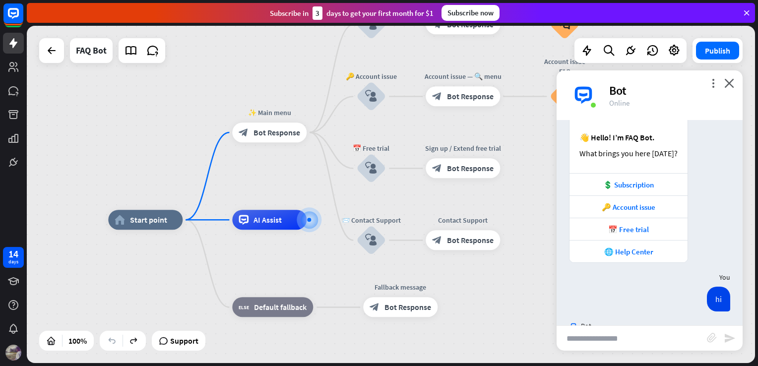
scroll to position [156, 0]
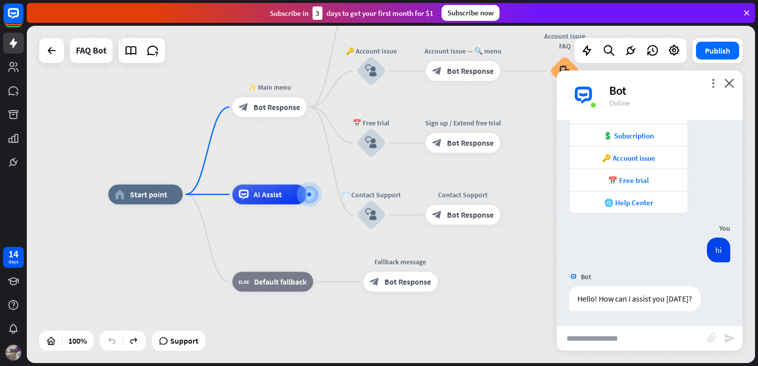
click at [586, 340] on input "text" at bounding box center [632, 338] width 150 height 25
type input "******"
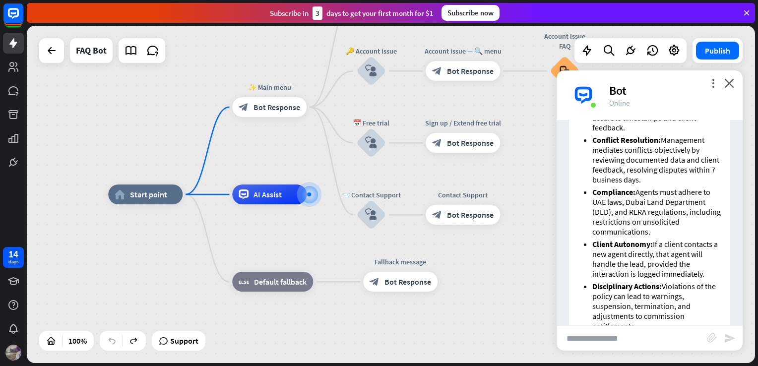
scroll to position [585, 0]
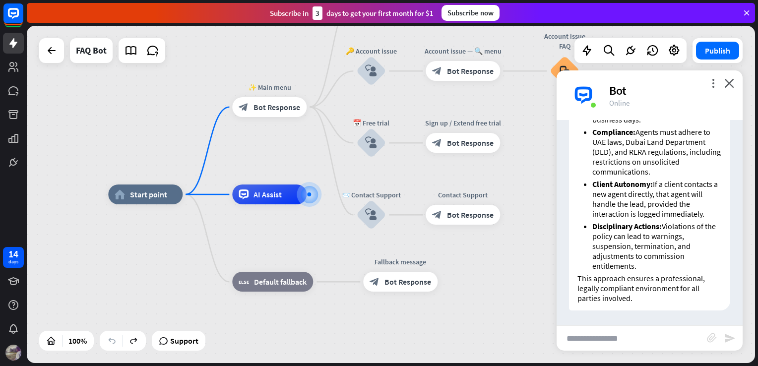
click at [636, 342] on input "text" at bounding box center [632, 338] width 150 height 25
type input "**********"
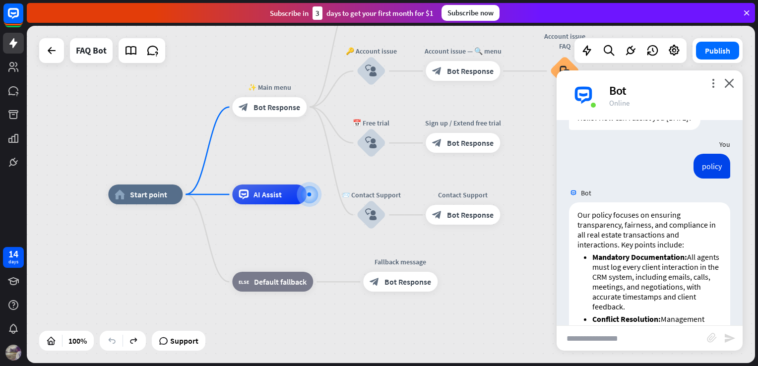
scroll to position [333, 0]
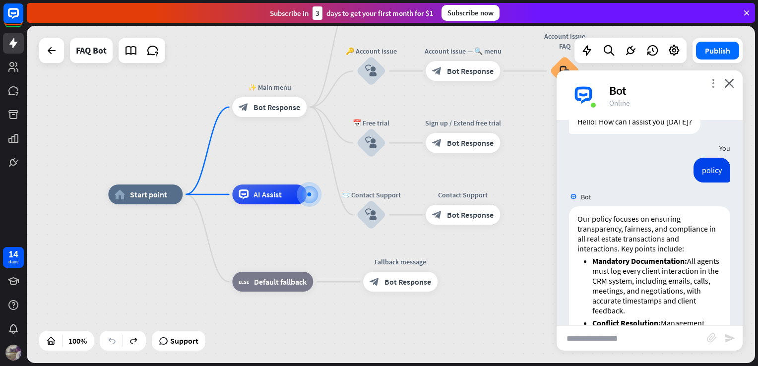
click at [712, 86] on icon "more_vert" at bounding box center [712, 82] width 9 height 9
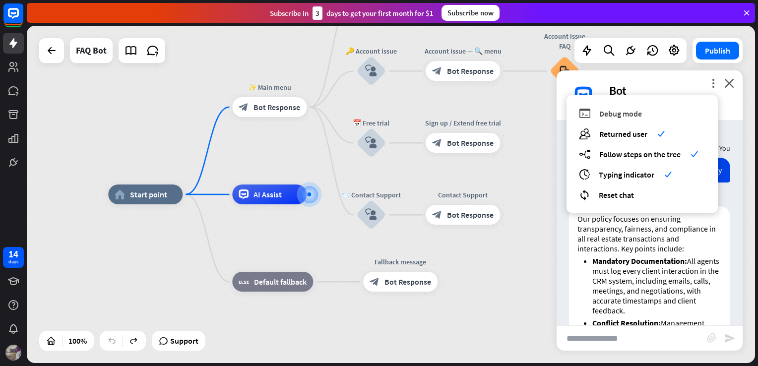
click at [637, 111] on span "Debug mode" at bounding box center [620, 114] width 43 height 10
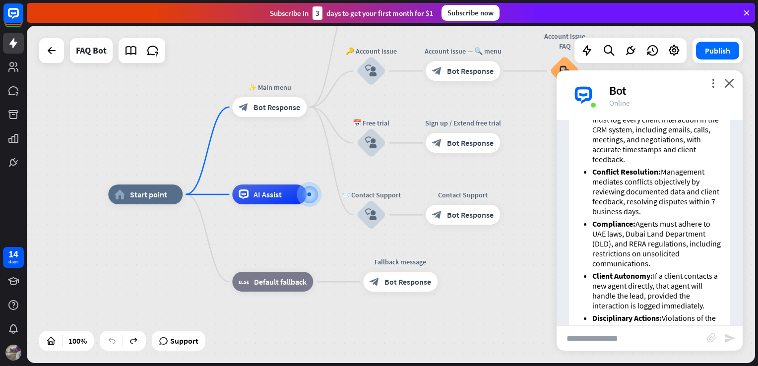
scroll to position [798, 0]
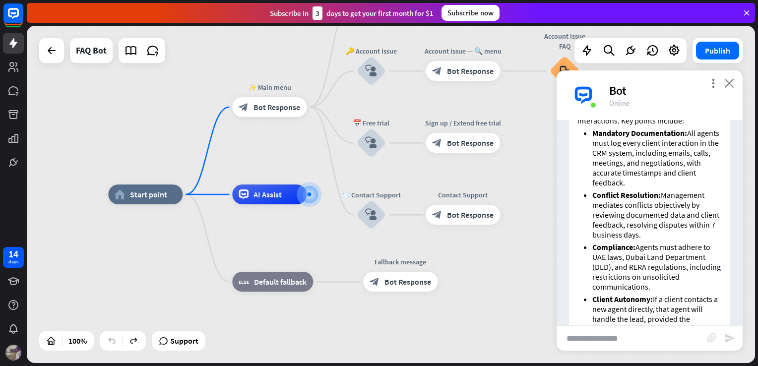
click at [729, 83] on icon "close" at bounding box center [729, 82] width 10 height 9
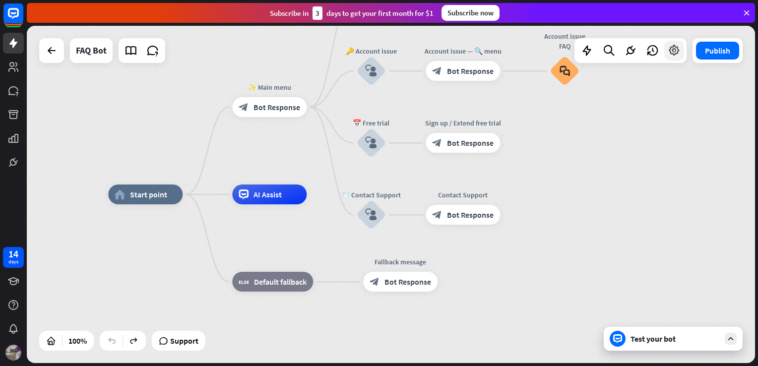
click at [678, 57] on icon at bounding box center [674, 50] width 13 height 13
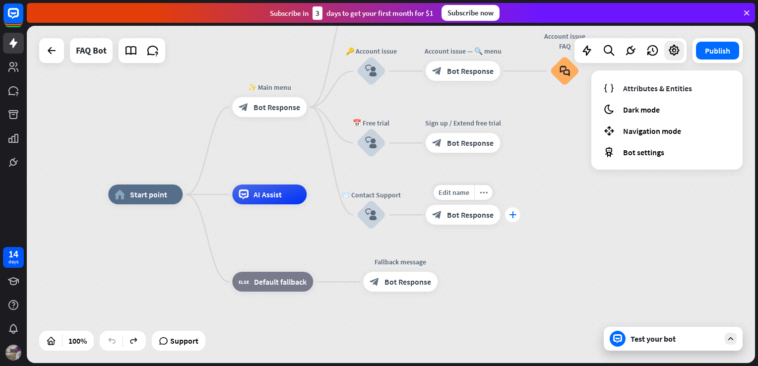
click at [516, 217] on div "plus" at bounding box center [512, 214] width 15 height 15
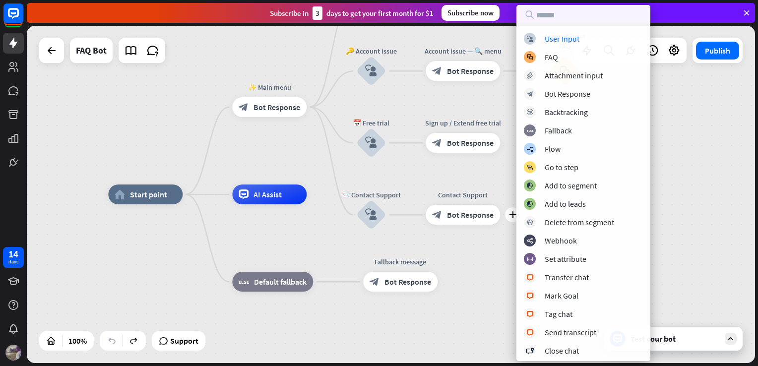
click at [355, 329] on div "home_2 Start point ✨ Main menu block_bot_response Bot Response 💲 Subscription b…" at bounding box center [472, 362] width 728 height 337
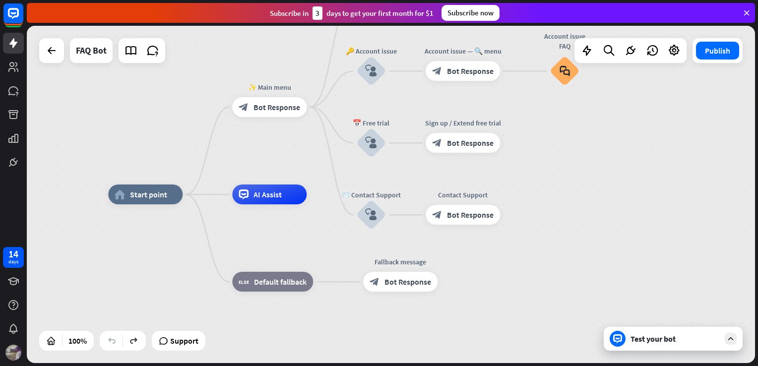
click at [481, 10] on div "Subscribe now" at bounding box center [471, 13] width 58 height 16
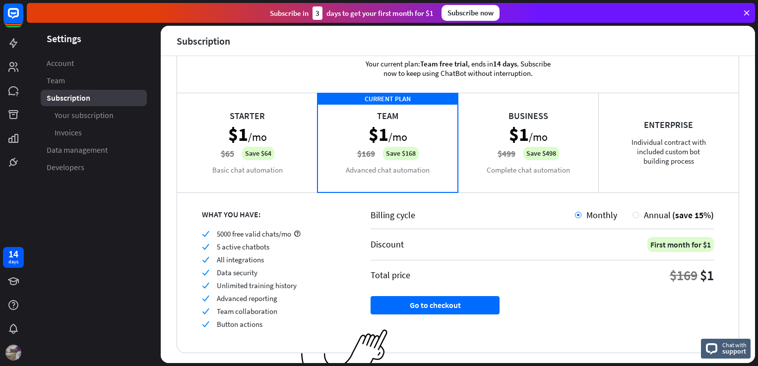
scroll to position [28, 0]
click at [280, 185] on div "Starter $1 /mo $65 Save $64 Basic chat automation" at bounding box center [247, 142] width 140 height 99
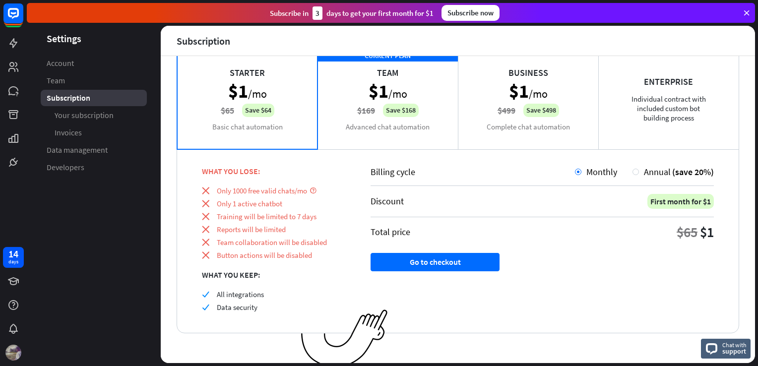
scroll to position [0, 0]
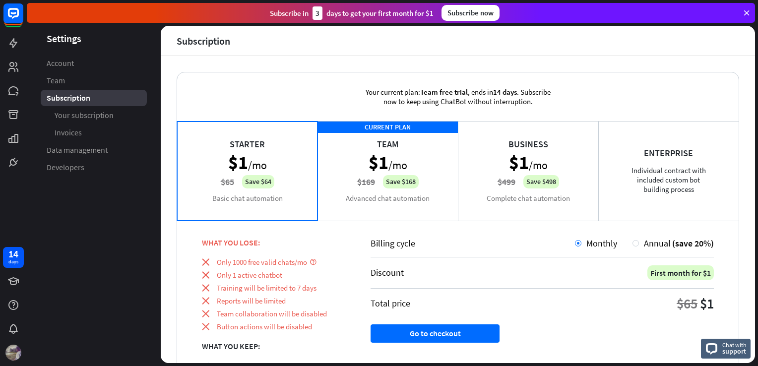
click at [667, 173] on div "Enterprise Individual contract with included custom bot building process" at bounding box center [668, 170] width 140 height 99
